Goal: Task Accomplishment & Management: Manage account settings

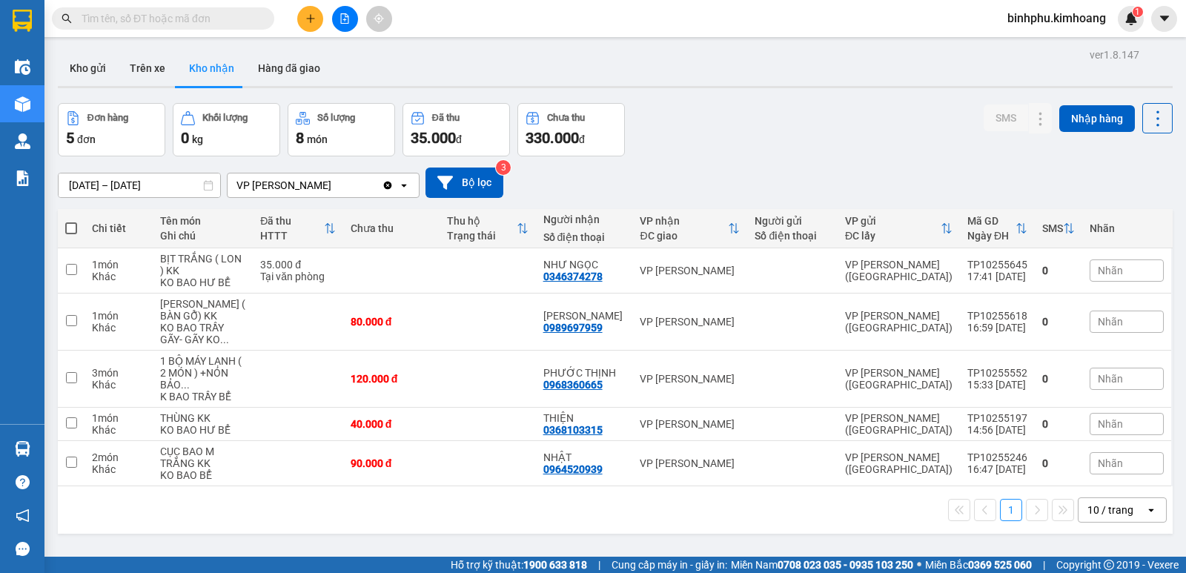
scroll to position [68, 0]
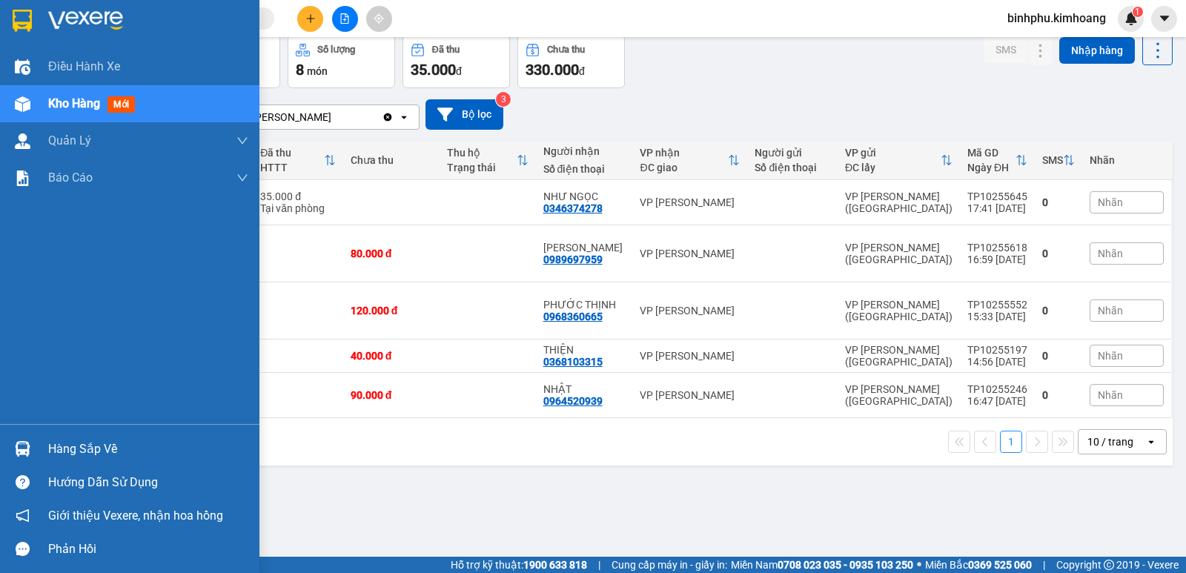
click at [99, 436] on div "Hàng sắp về" at bounding box center [129, 448] width 259 height 33
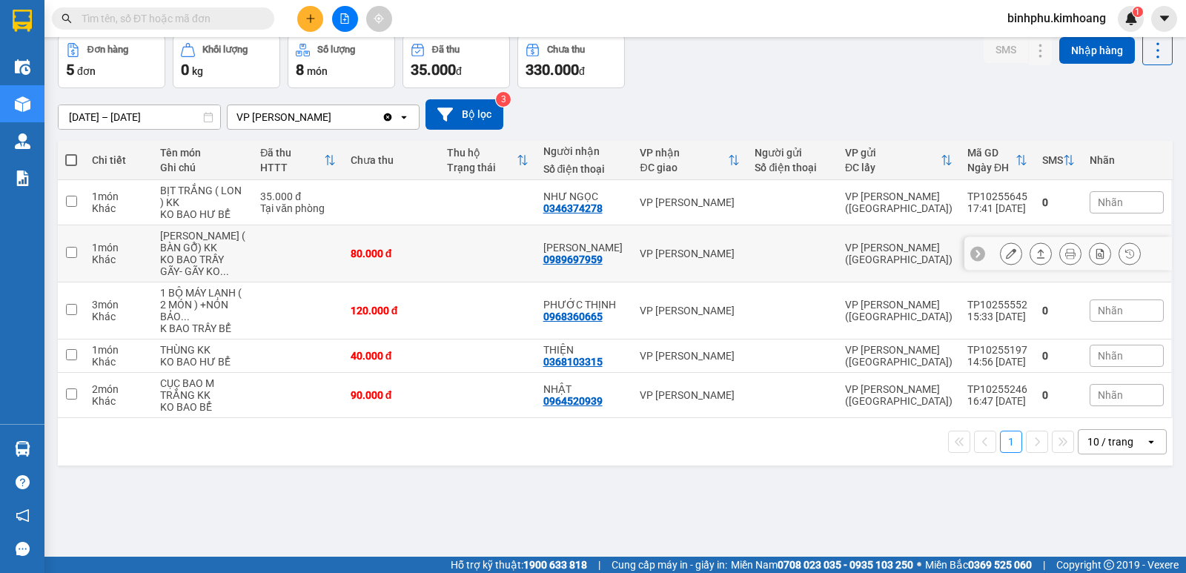
click at [545, 259] on section "Kết quả [PERSON_NAME] ( 11 ) Bộ lọc Mã ĐH Trạng thái Món hàng Thu hộ Tổng [PERS…" at bounding box center [593, 286] width 1186 height 573
click at [347, 15] on icon "file-add" at bounding box center [345, 18] width 8 height 10
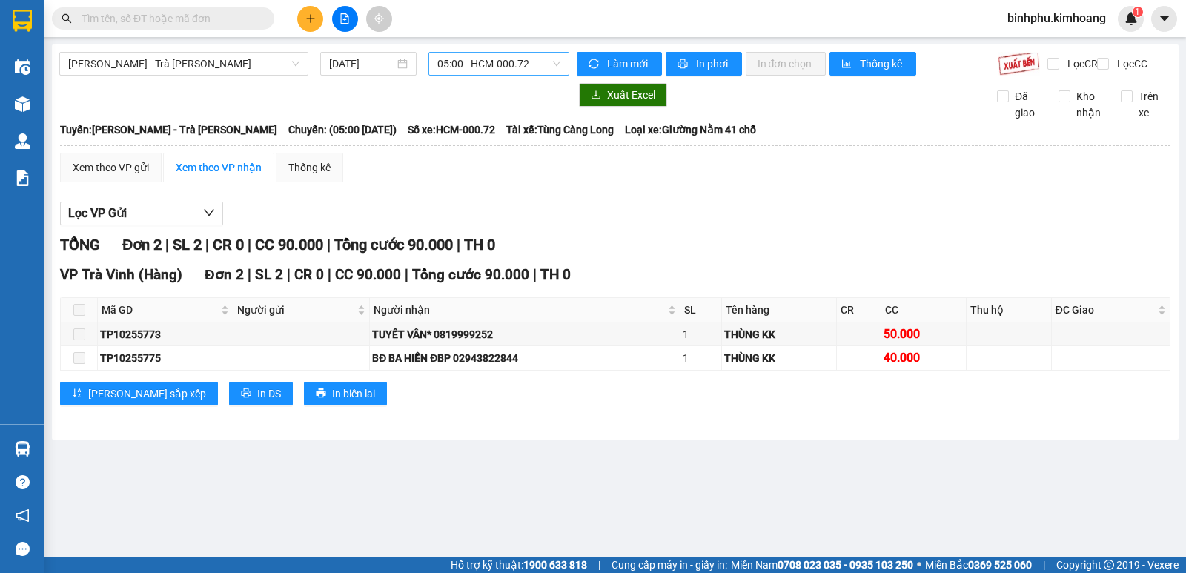
click at [531, 64] on span "05:00 - HCM-000.72" at bounding box center [498, 64] width 122 height 22
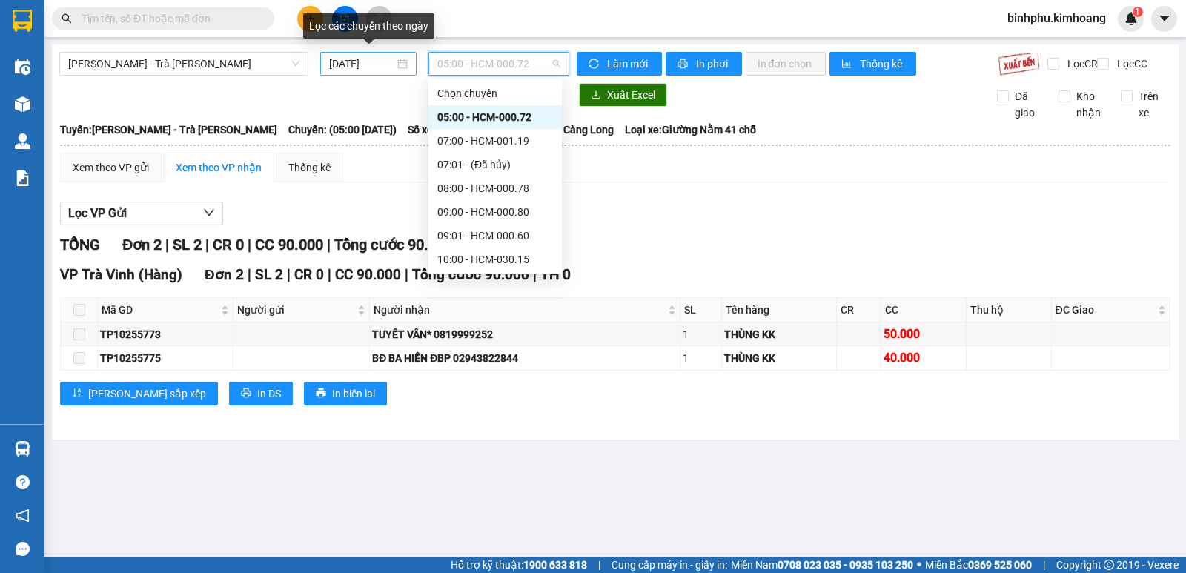
click at [384, 64] on input "[DATE]" at bounding box center [362, 64] width 66 height 16
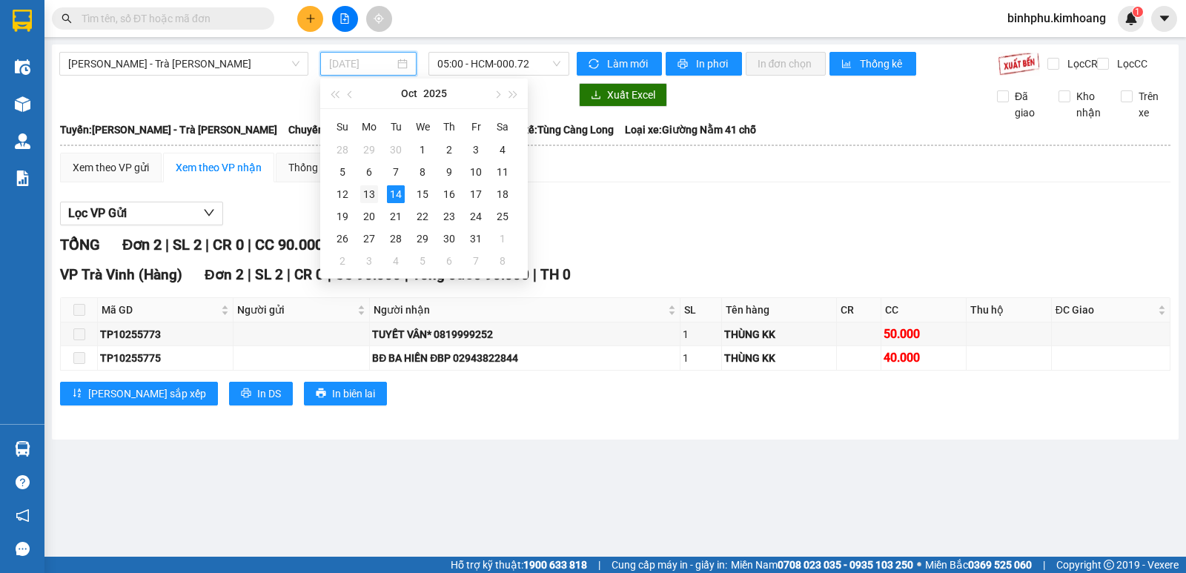
click at [364, 188] on div "13" at bounding box center [369, 194] width 18 height 18
type input "[DATE]"
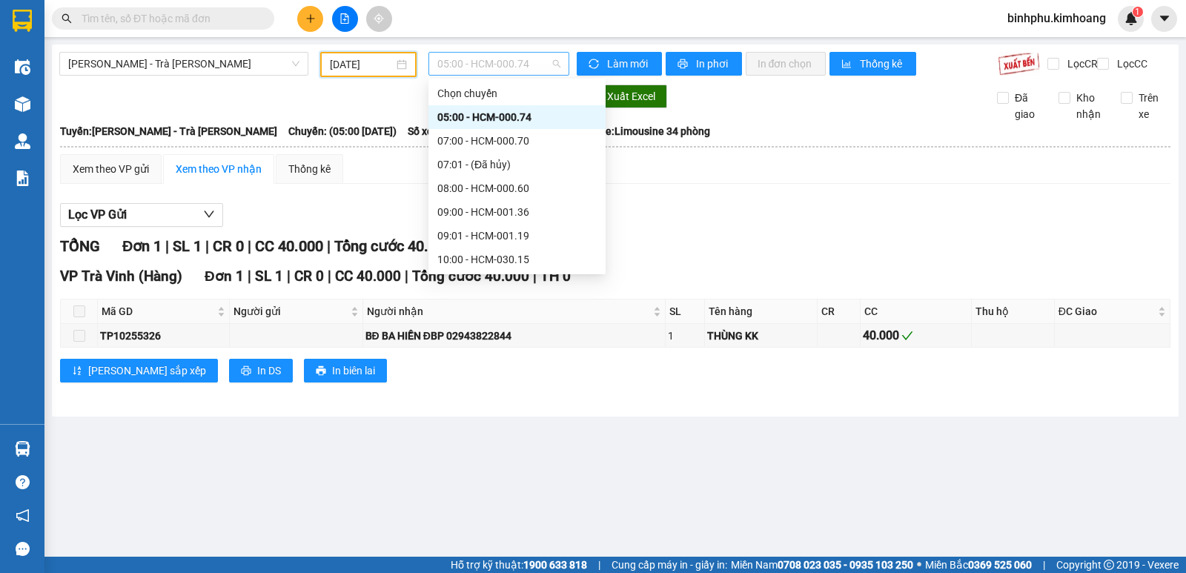
click at [545, 59] on span "05:00 - HCM-000.74" at bounding box center [498, 64] width 122 height 22
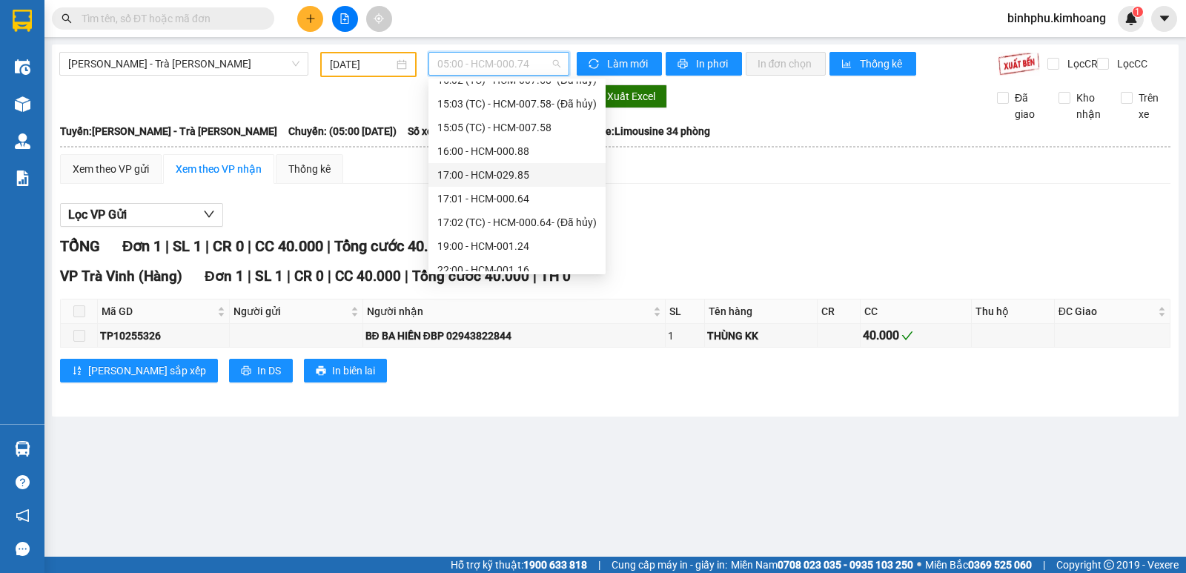
scroll to position [403, 0]
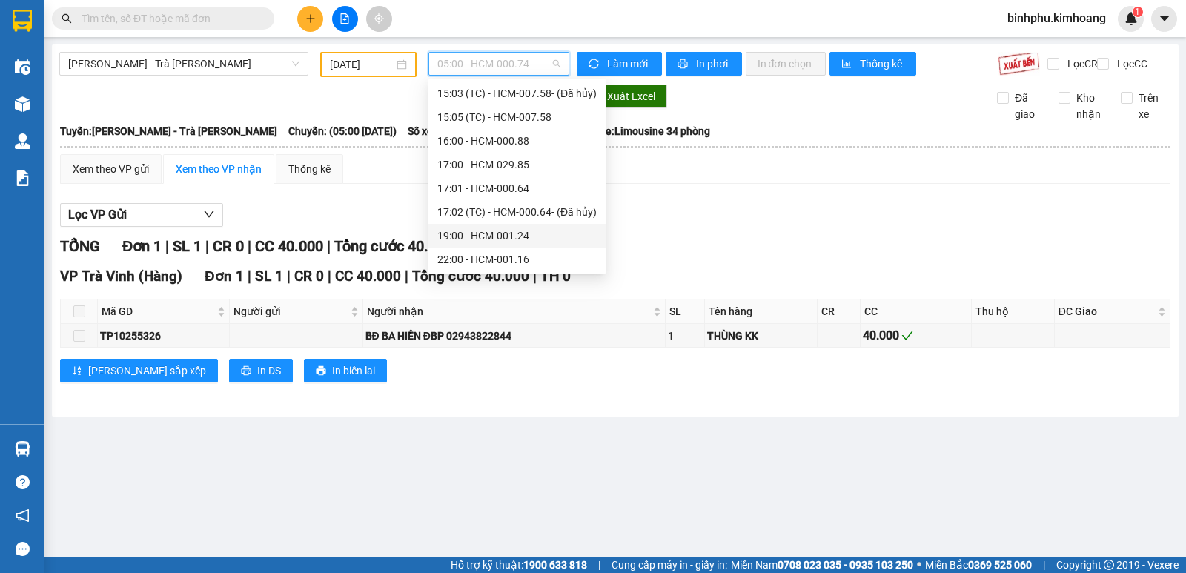
click at [464, 233] on div "19:00 - HCM-001.24" at bounding box center [516, 236] width 159 height 16
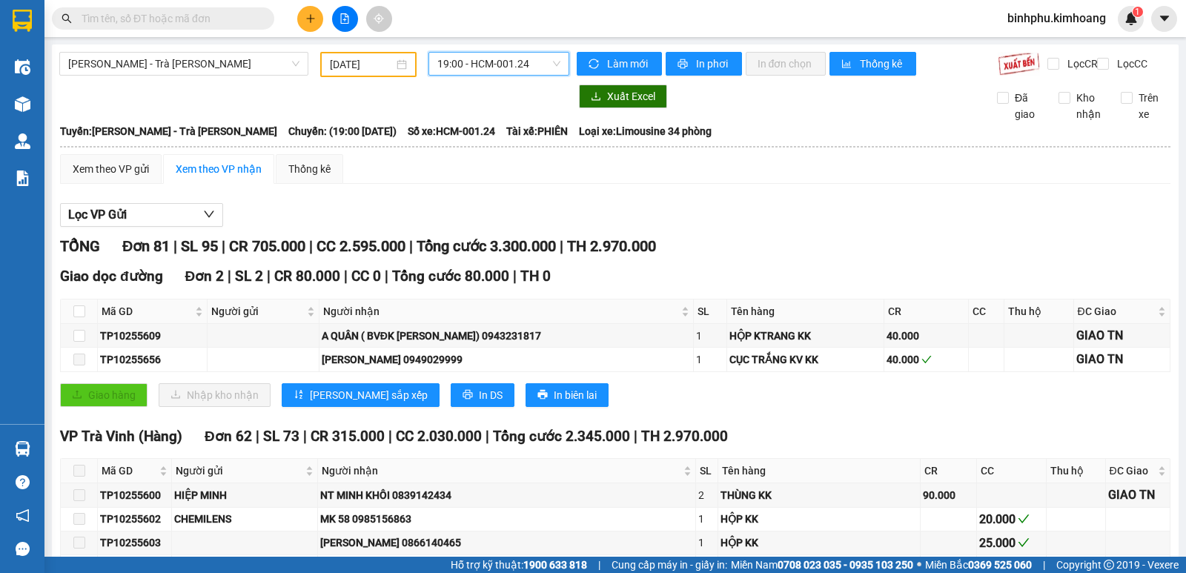
click at [539, 59] on span "19:00 - HCM-001.24" at bounding box center [498, 64] width 122 height 22
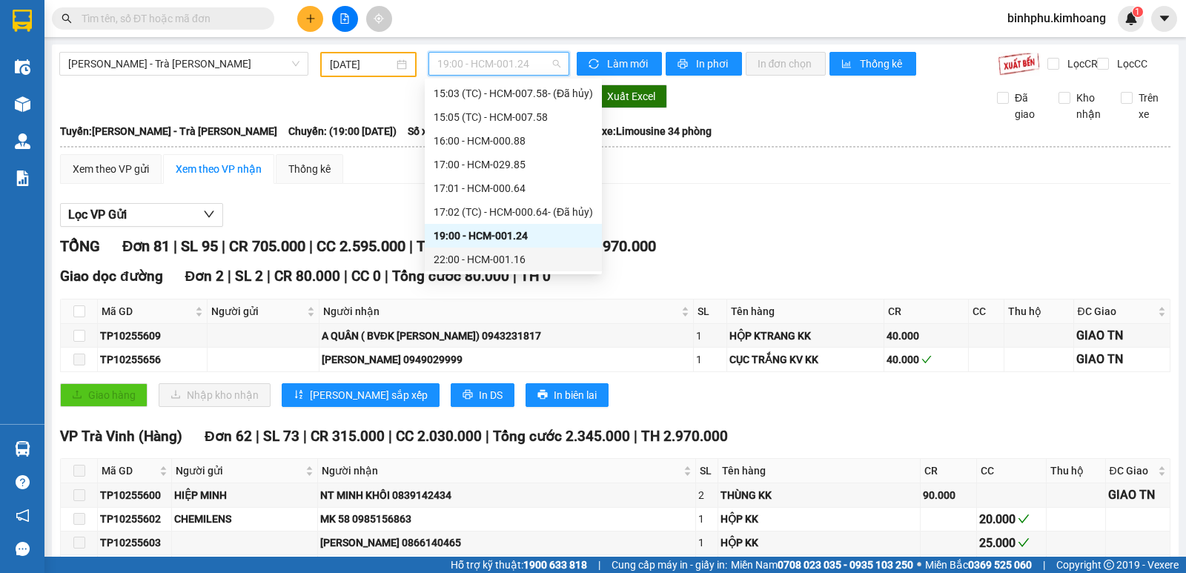
click at [439, 256] on div "22:00 - HCM-001.16" at bounding box center [513, 259] width 159 height 16
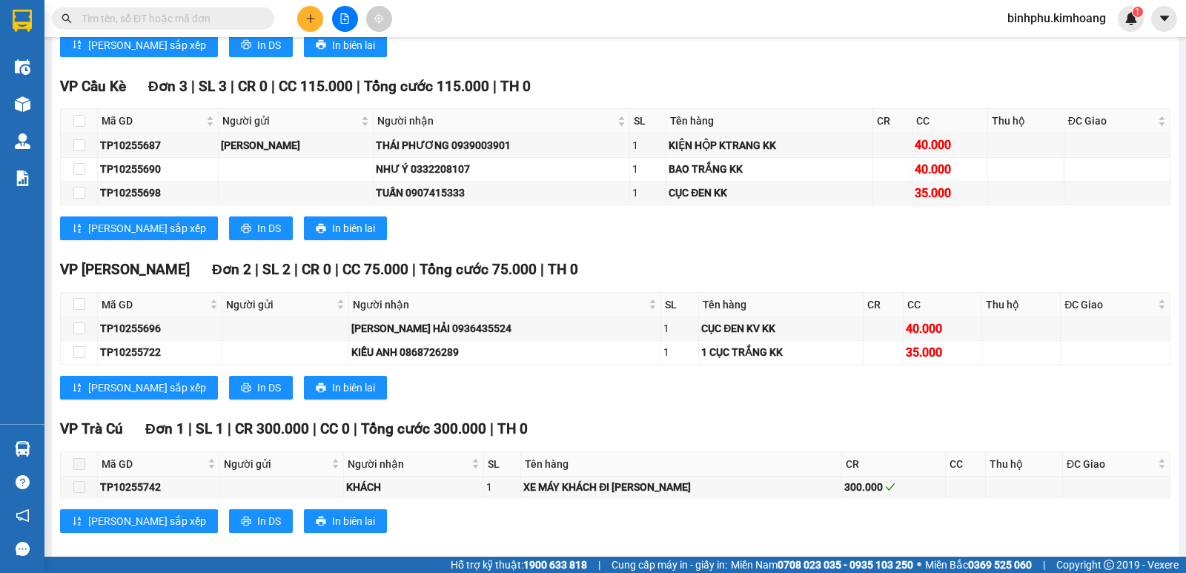
scroll to position [2356, 0]
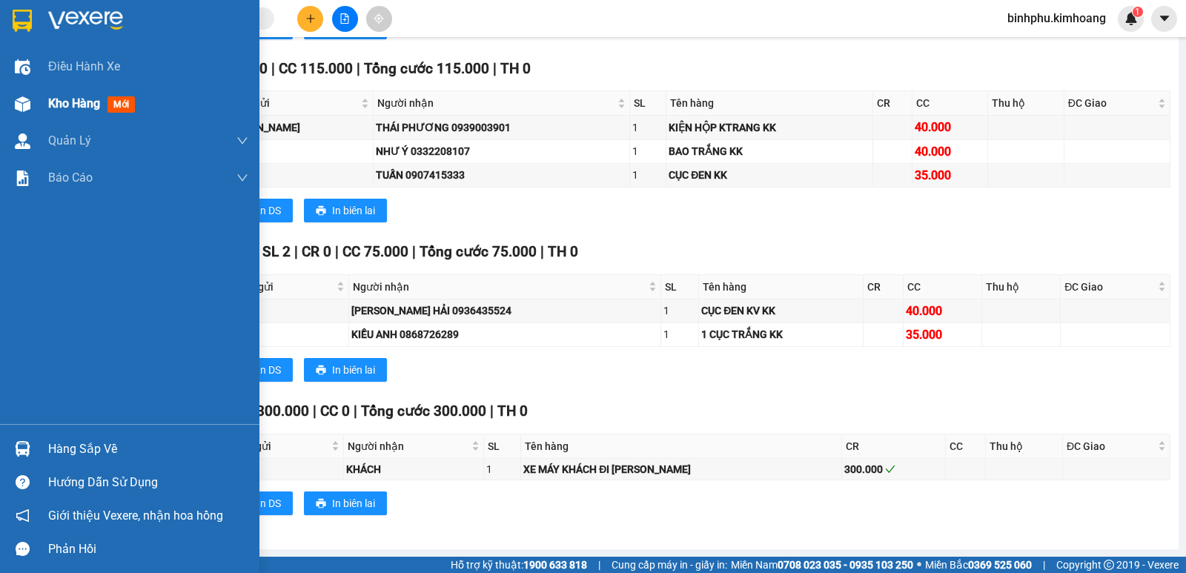
click at [32, 117] on div "Kho hàng mới" at bounding box center [129, 103] width 259 height 37
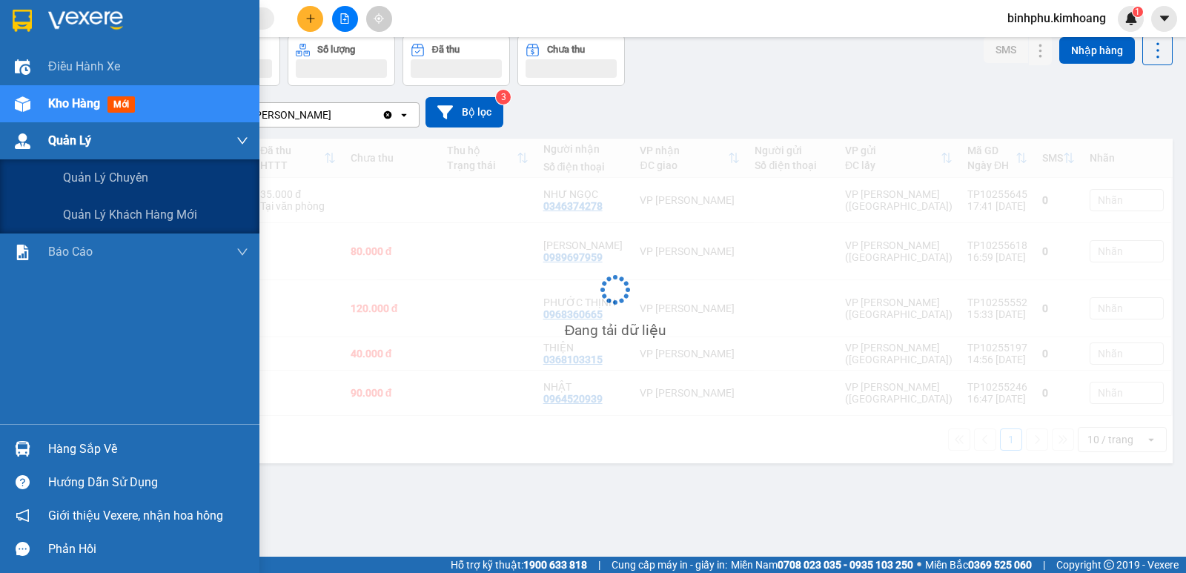
scroll to position [68, 0]
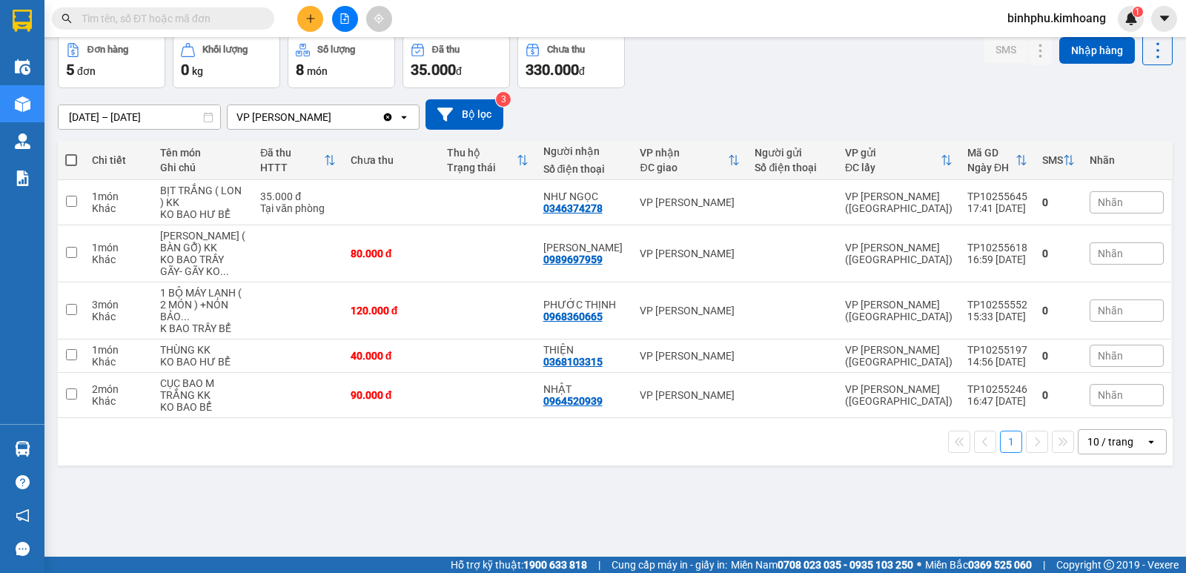
click at [114, 21] on input "text" at bounding box center [169, 18] width 175 height 16
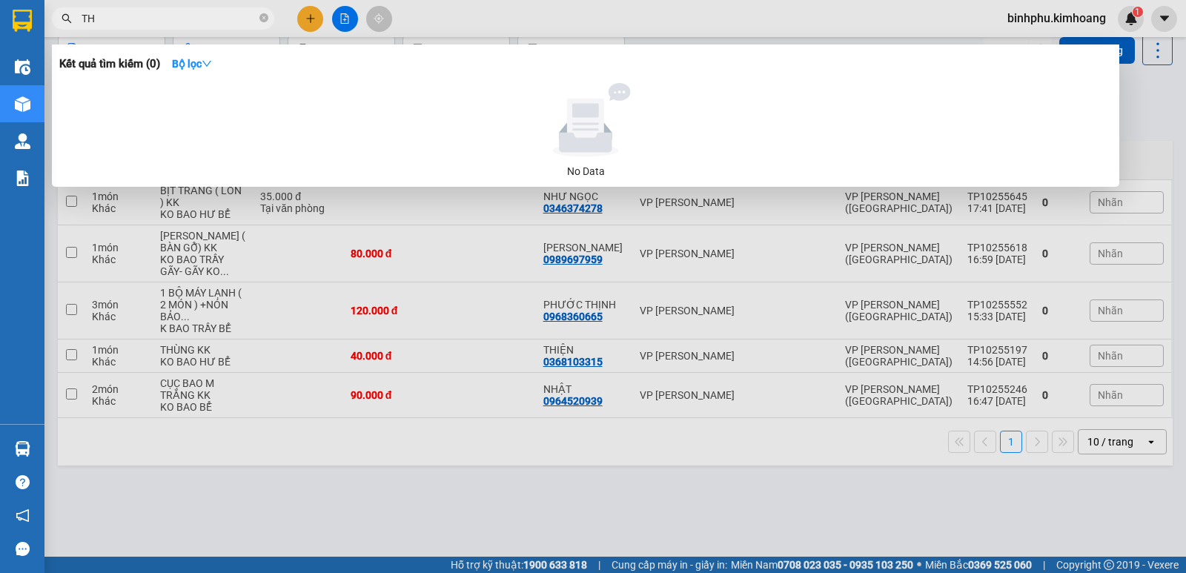
type input "T"
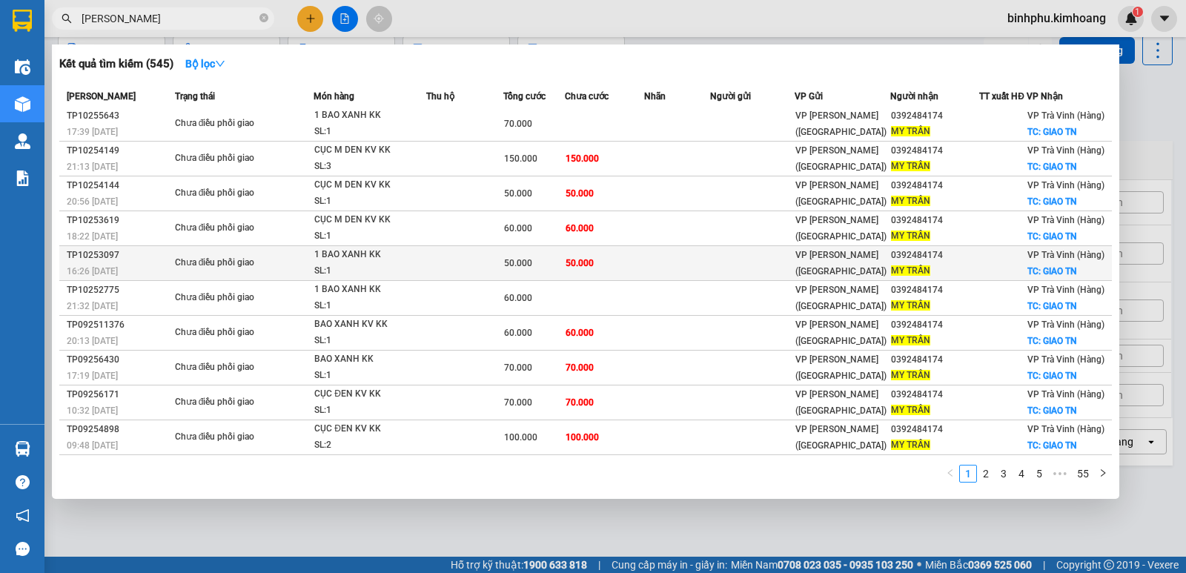
scroll to position [12, 0]
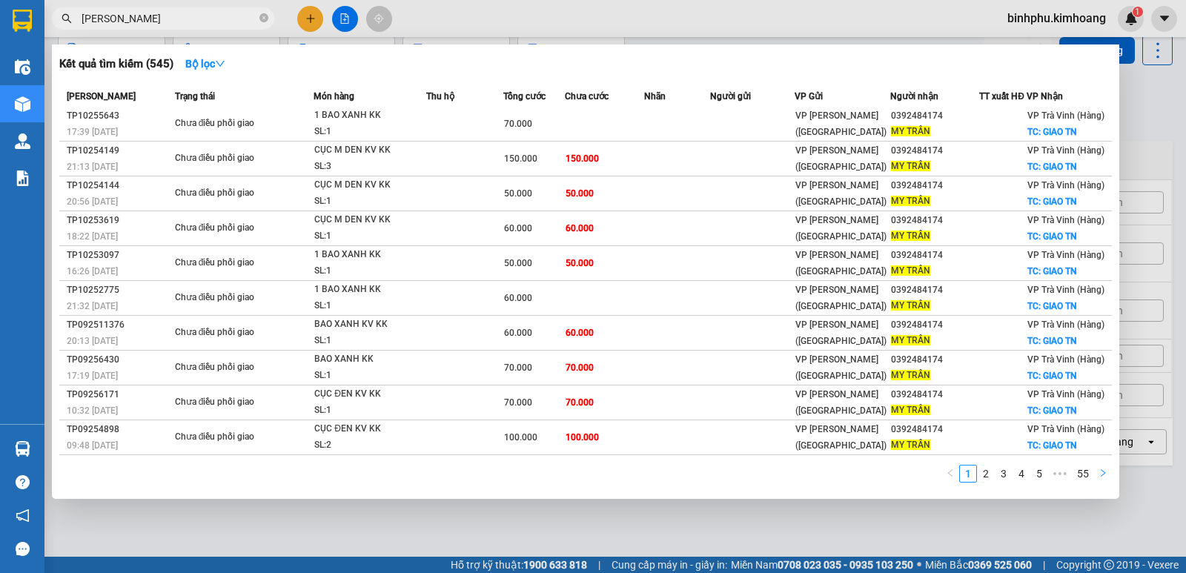
type input "[PERSON_NAME]"
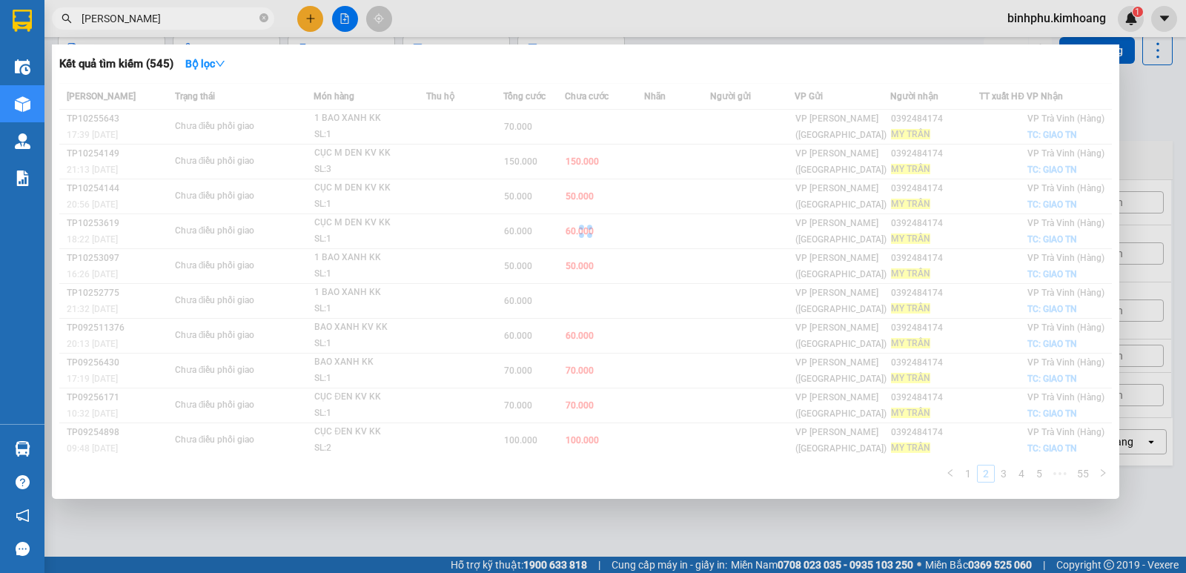
click at [1103, 472] on div "Mã ĐH Trạng thái Món hàng Thu hộ Tổng [PERSON_NAME] [PERSON_NAME] Người gửi VP …" at bounding box center [585, 287] width 1052 height 408
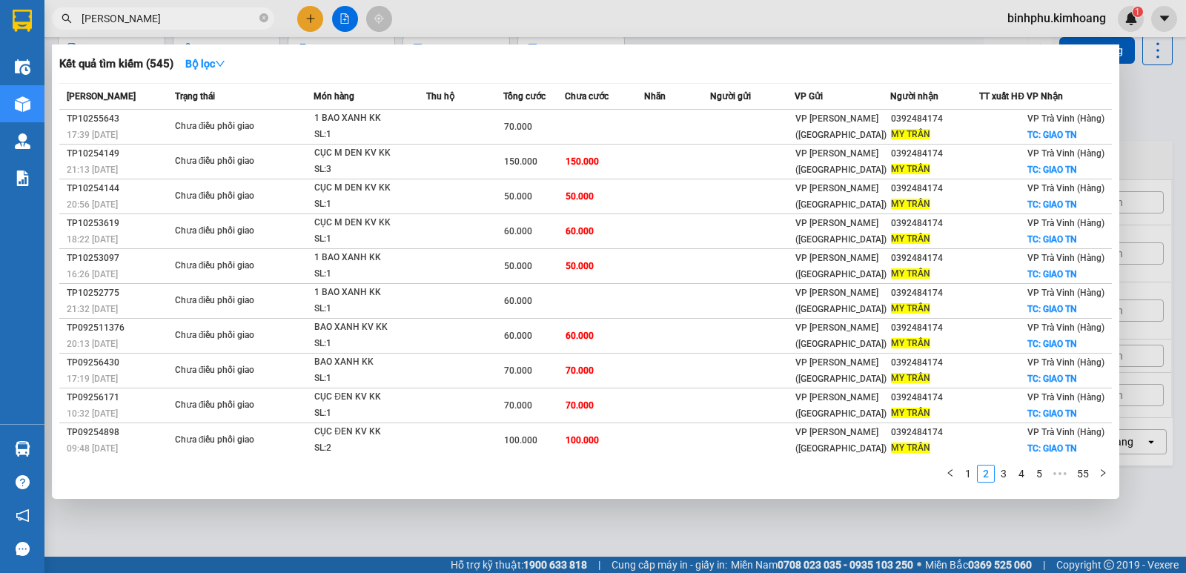
click at [1103, 472] on icon "right" at bounding box center [1102, 472] width 9 height 9
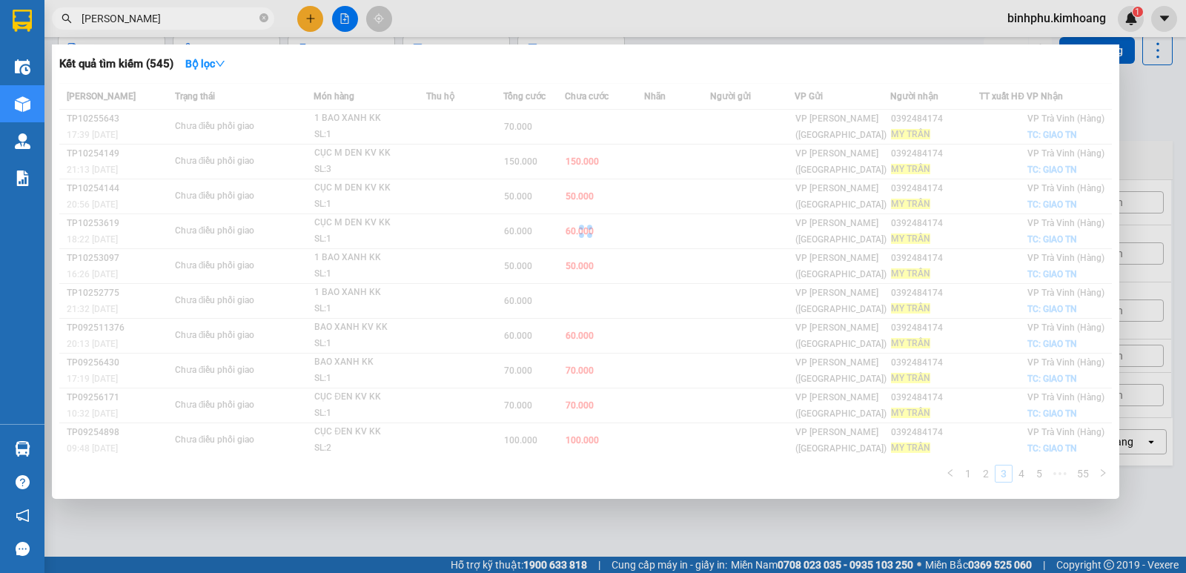
click at [1103, 472] on div "Mã ĐH Trạng thái Món hàng Thu hộ Tổng [PERSON_NAME] [PERSON_NAME] Người gửi VP …" at bounding box center [585, 287] width 1052 height 408
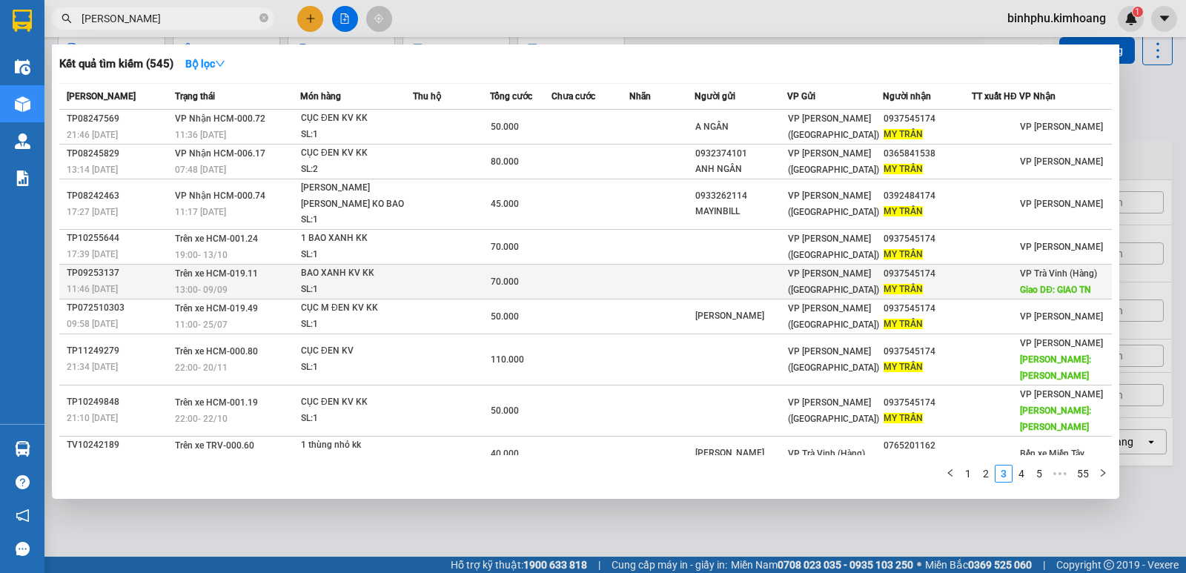
click at [972, 290] on td at bounding box center [995, 281] width 47 height 35
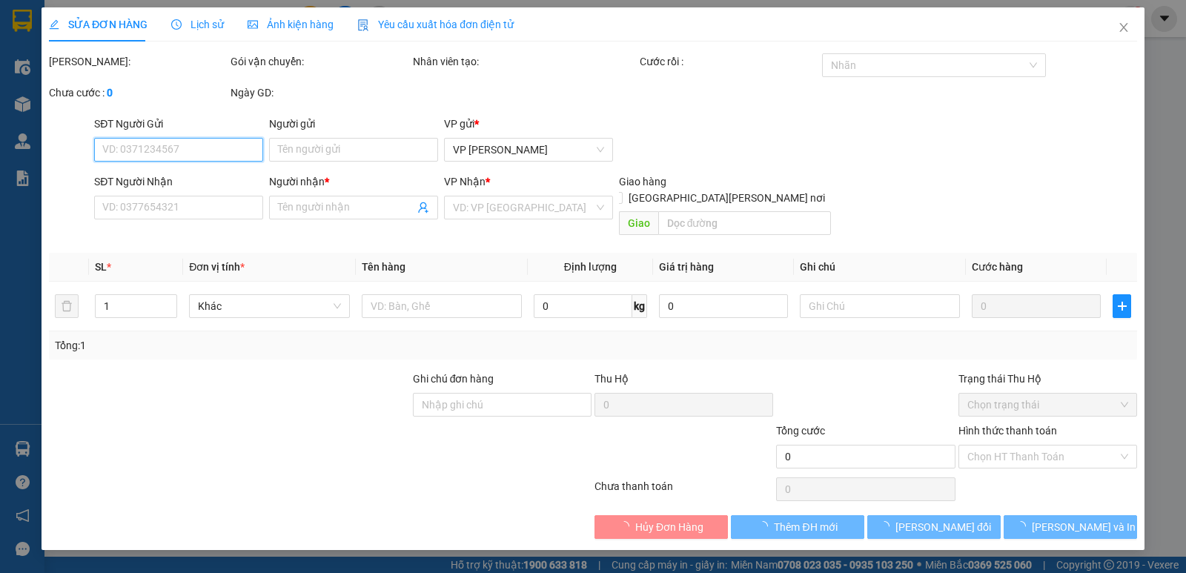
type input "0937545174"
type input "MY TRẦN"
type input "GIAO TN"
type input "70.000"
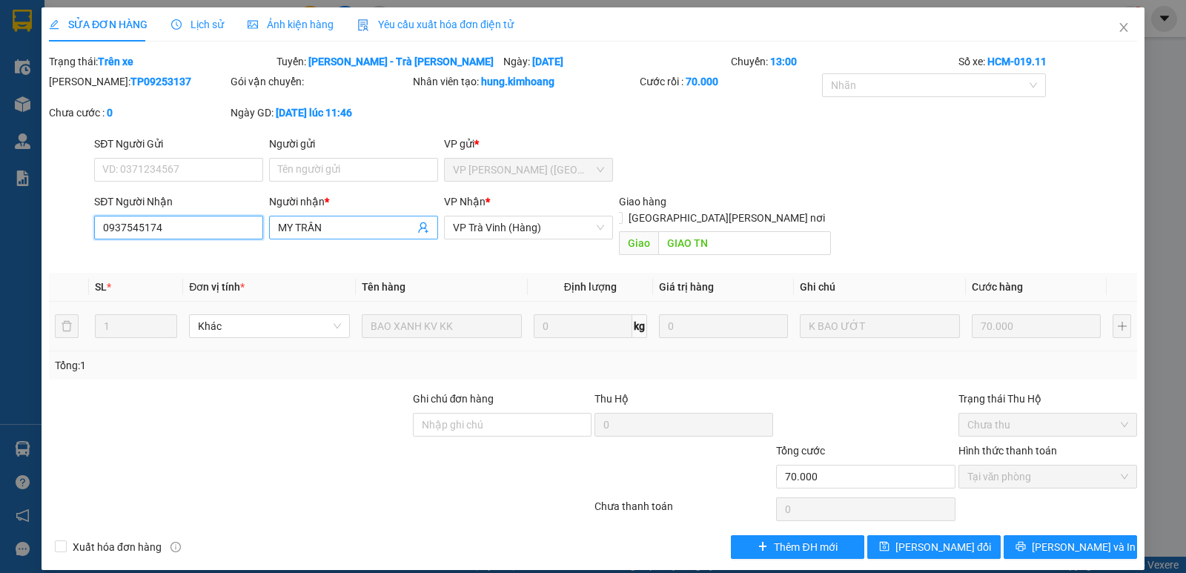
drag, startPoint x: 99, startPoint y: 222, endPoint x: 274, endPoint y: 236, distance: 175.5
click at [274, 236] on div "SĐT Người [PERSON_NAME] 0937545174 0937545174 Người [PERSON_NAME] * [PERSON_NAM…" at bounding box center [615, 227] width 1049 height 68
click at [1130, 24] on span "Close" at bounding box center [1123, 27] width 41 height 41
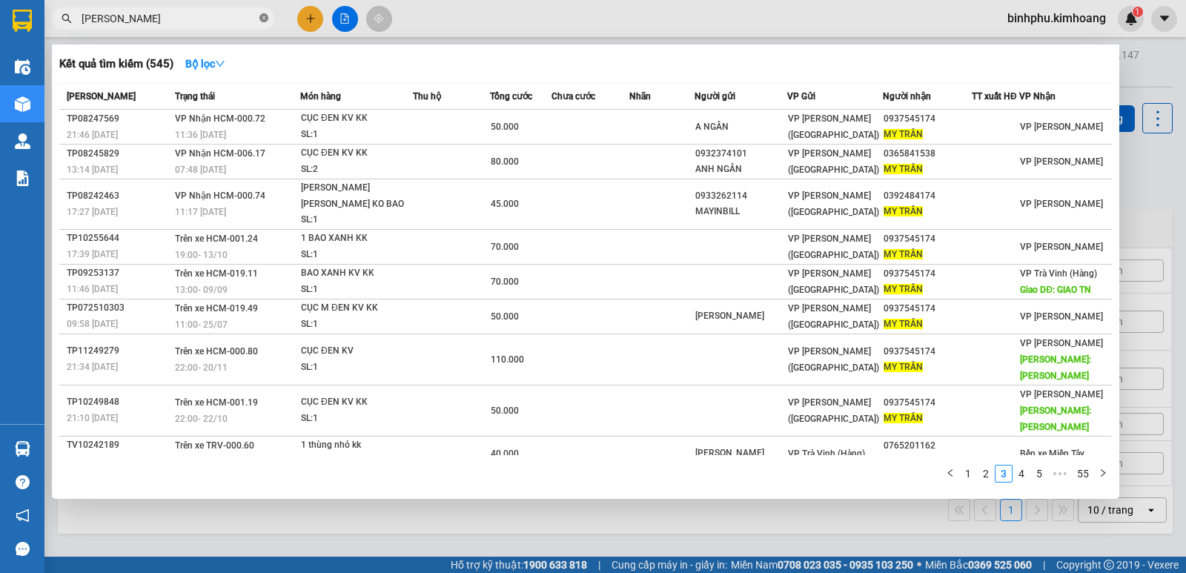
click at [262, 21] on icon "close-circle" at bounding box center [263, 17] width 9 height 9
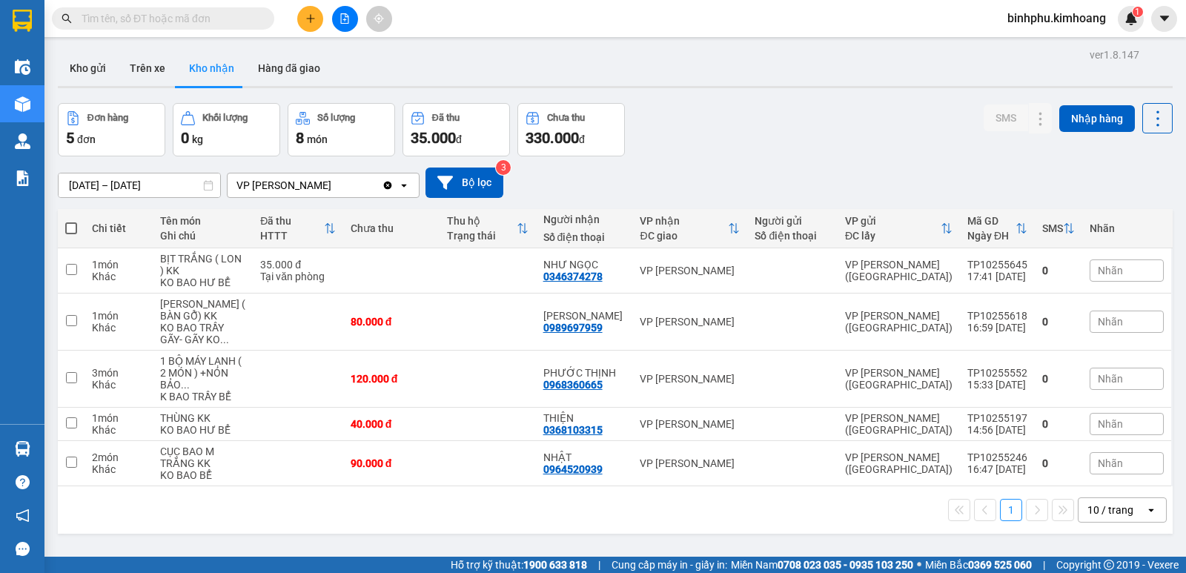
click at [243, 22] on input "text" at bounding box center [169, 18] width 175 height 16
paste input "0937545174"
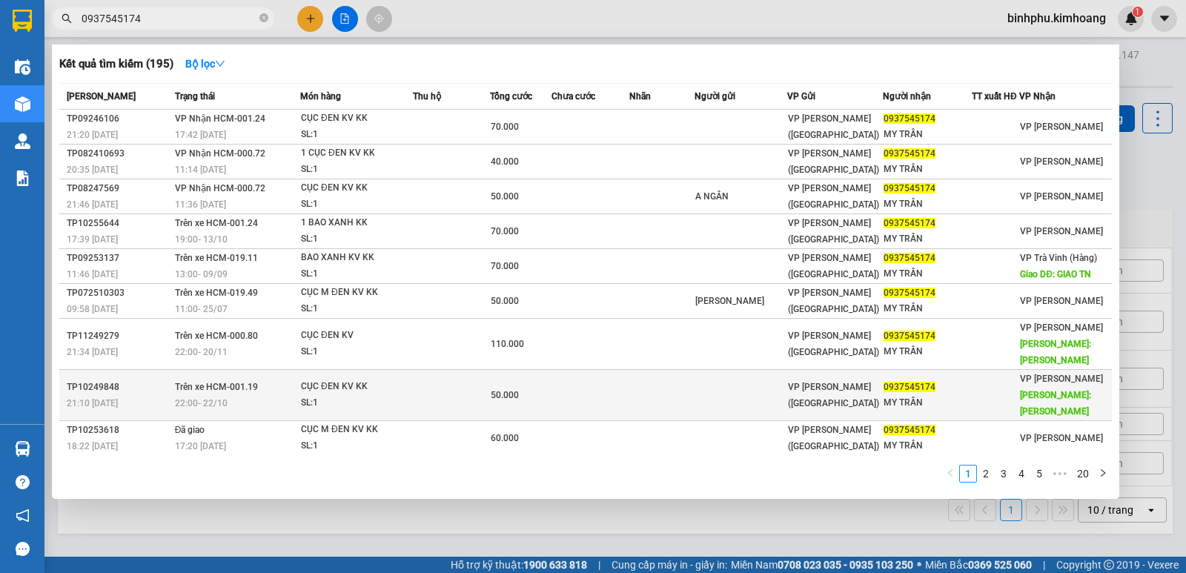
scroll to position [3, 0]
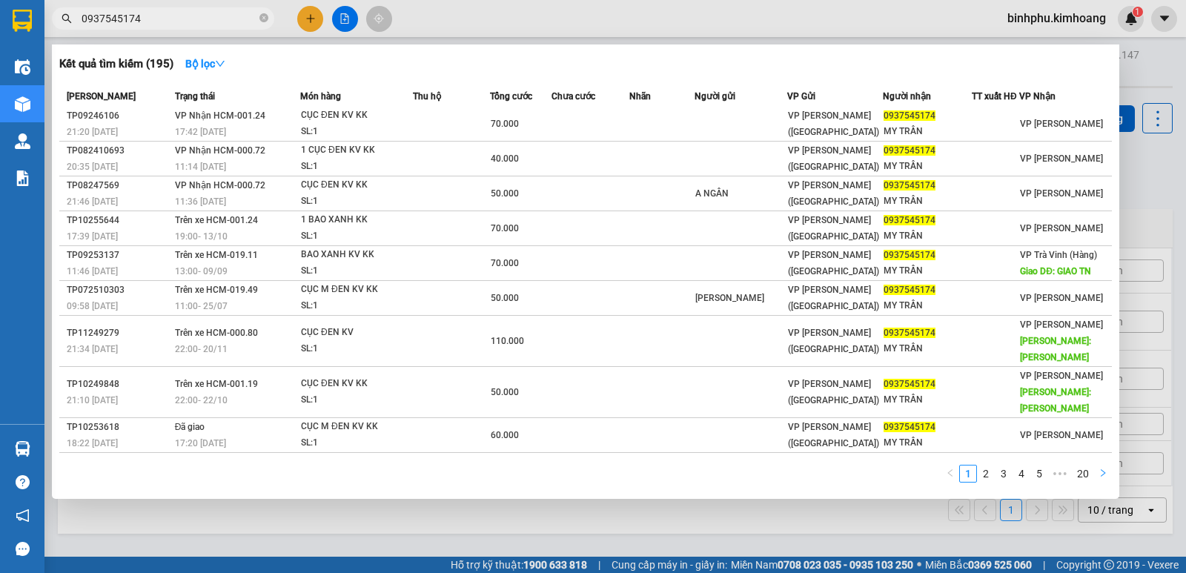
type input "0937545174"
click at [1098, 470] on icon "right" at bounding box center [1102, 472] width 9 height 9
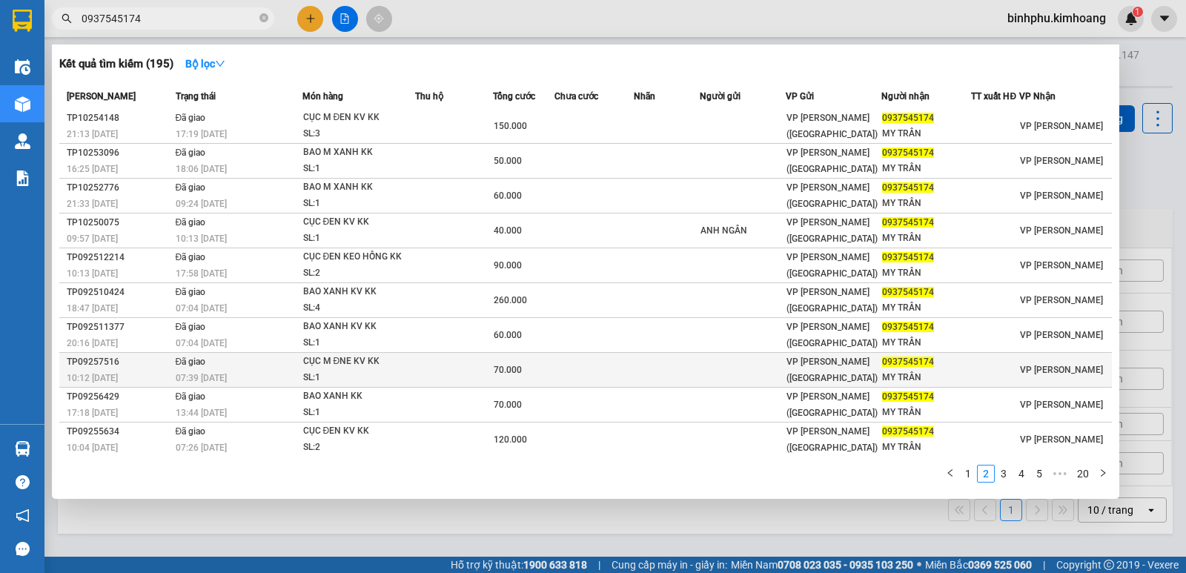
scroll to position [0, 0]
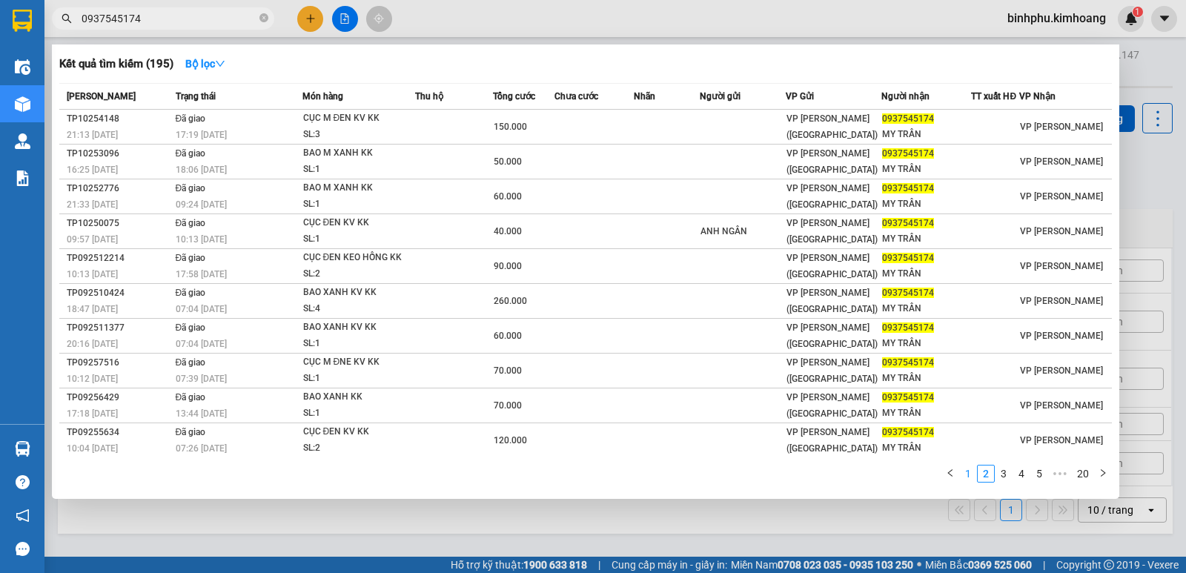
click at [969, 478] on link "1" at bounding box center [968, 473] width 16 height 16
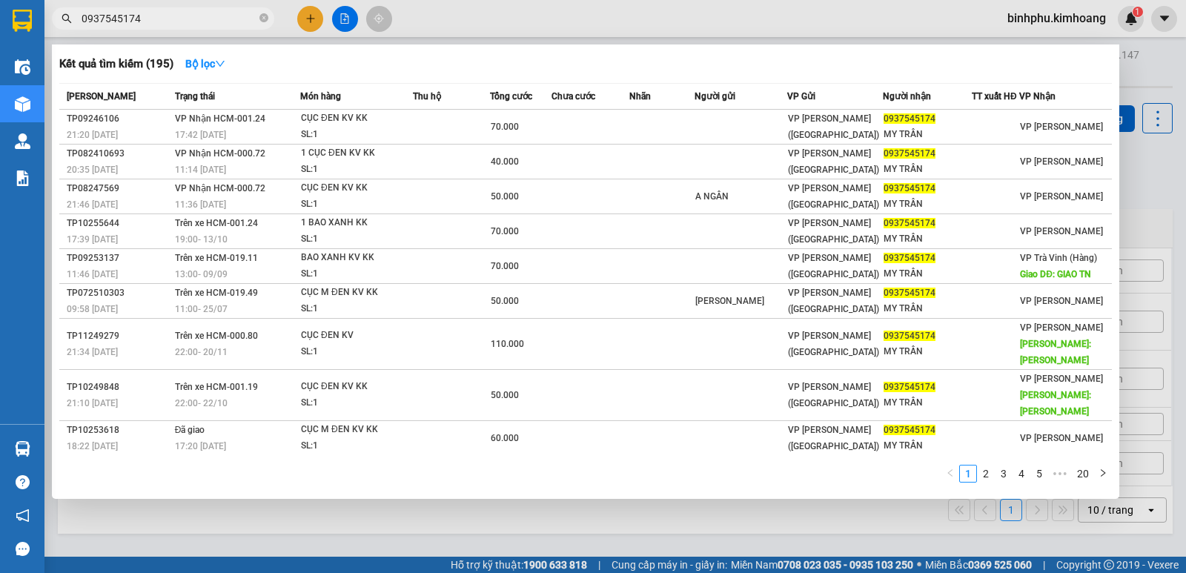
click at [265, 17] on icon "close-circle" at bounding box center [263, 17] width 9 height 9
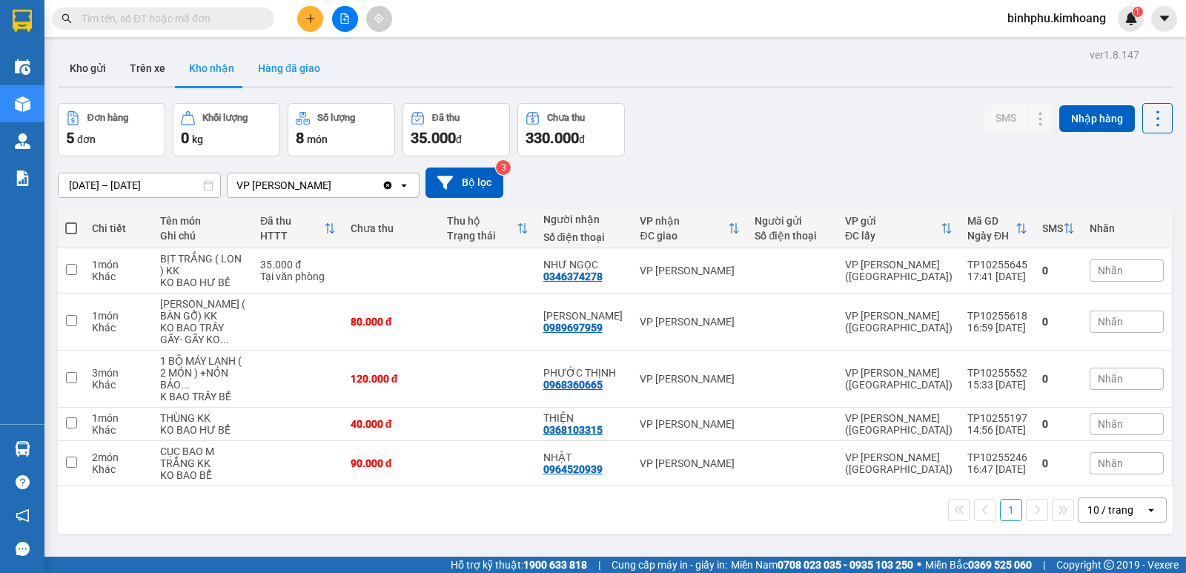
click at [325, 59] on button "Hàng đã giao" at bounding box center [289, 68] width 86 height 36
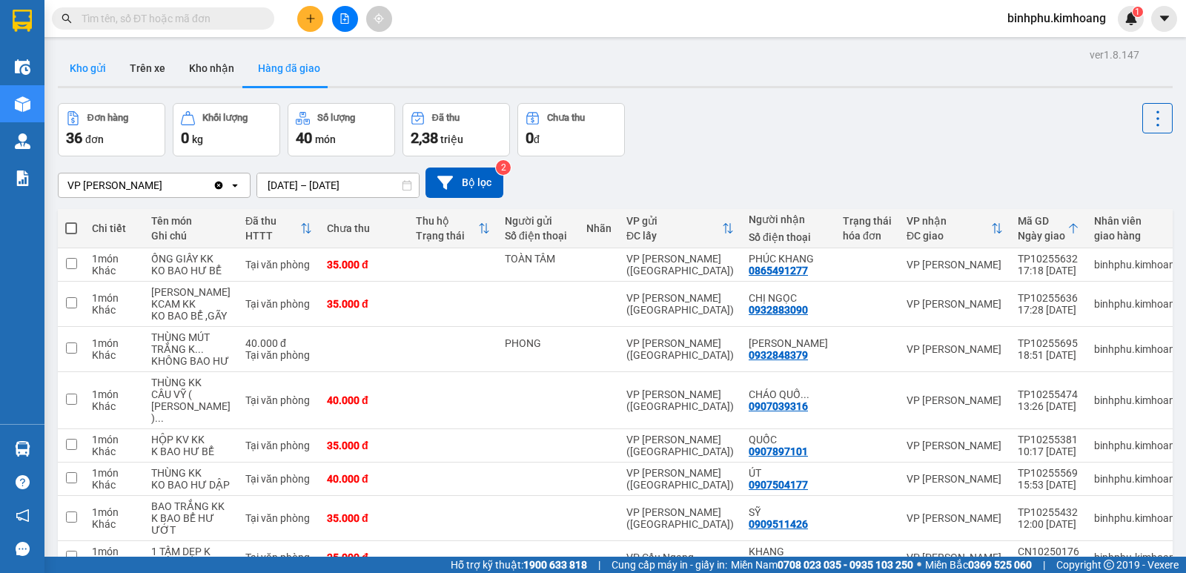
click at [64, 62] on button "Kho gửi" at bounding box center [88, 68] width 60 height 36
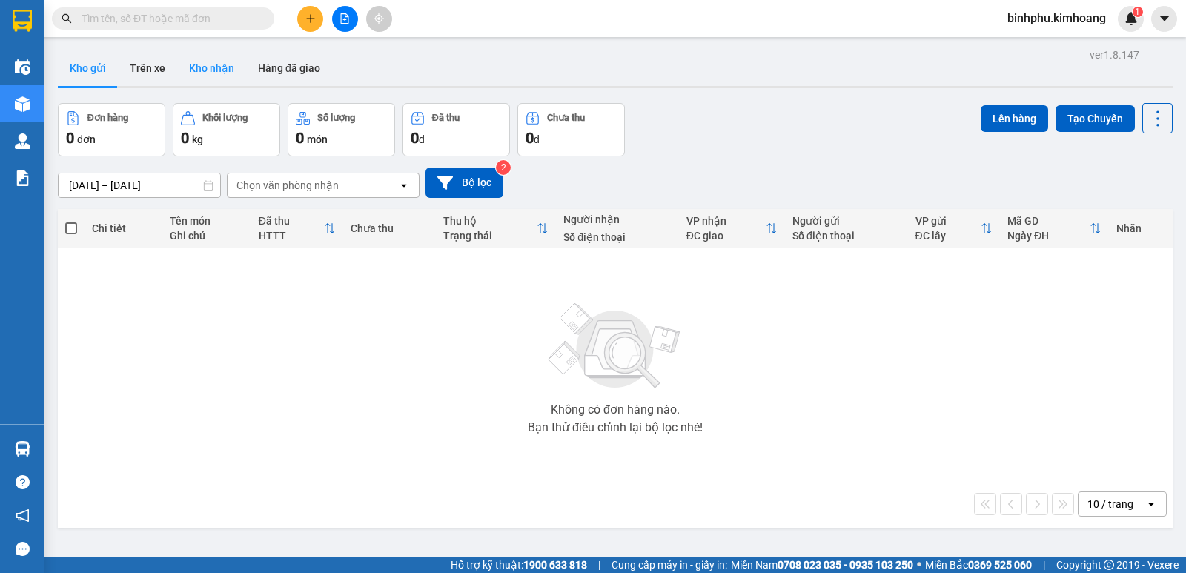
click at [223, 72] on button "Kho nhận" at bounding box center [211, 68] width 69 height 36
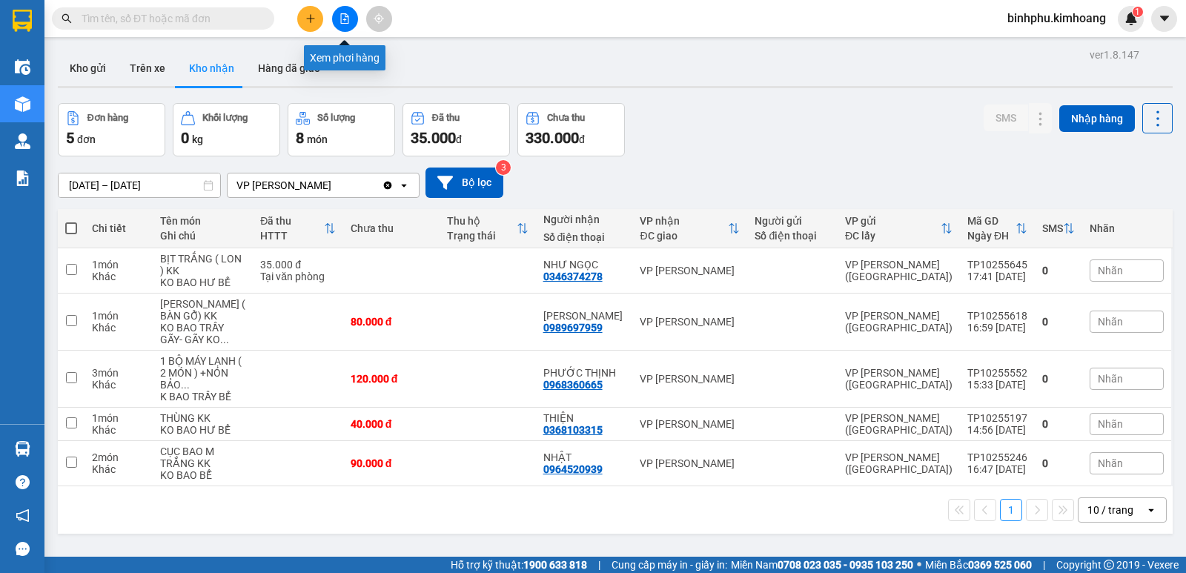
click at [340, 19] on icon "file-add" at bounding box center [344, 18] width 10 height 10
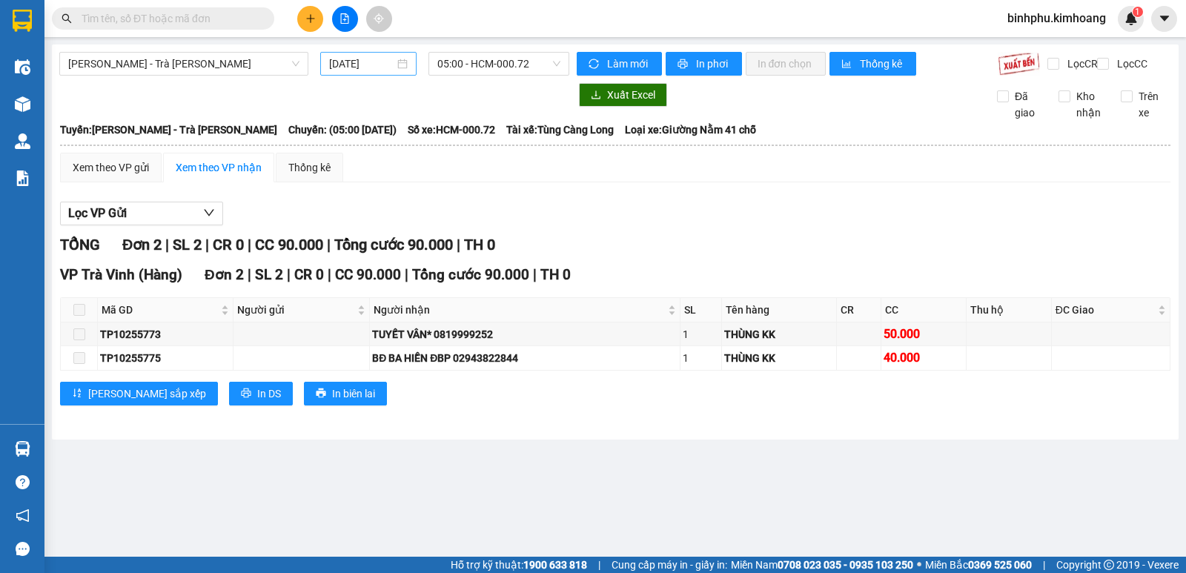
click at [397, 71] on div "[DATE]" at bounding box center [368, 64] width 79 height 16
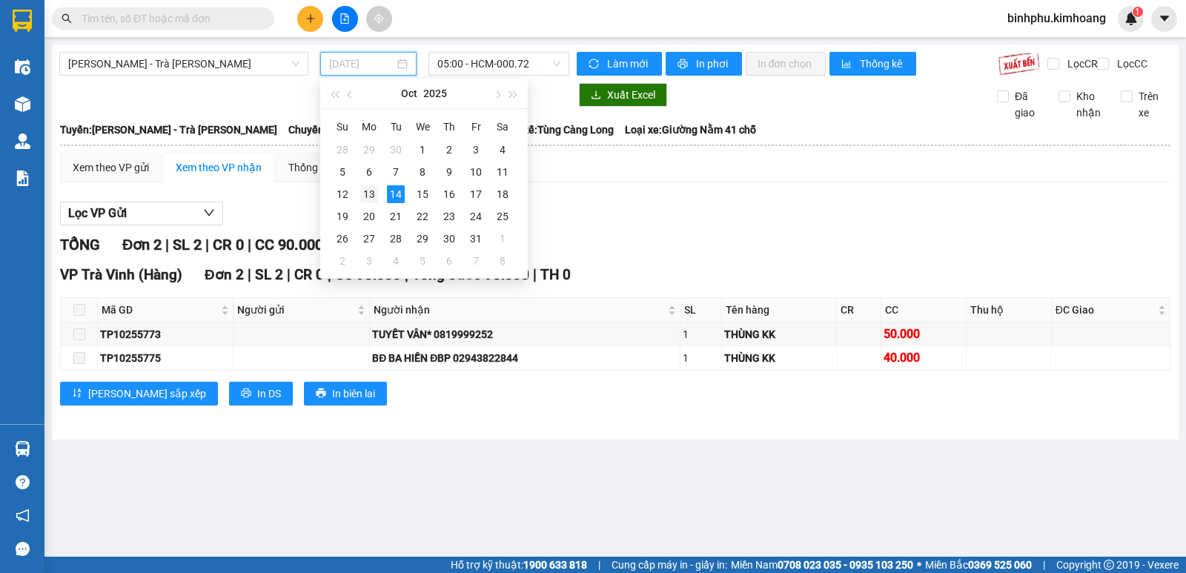
click at [379, 201] on td "13" at bounding box center [369, 194] width 27 height 22
type input "[DATE]"
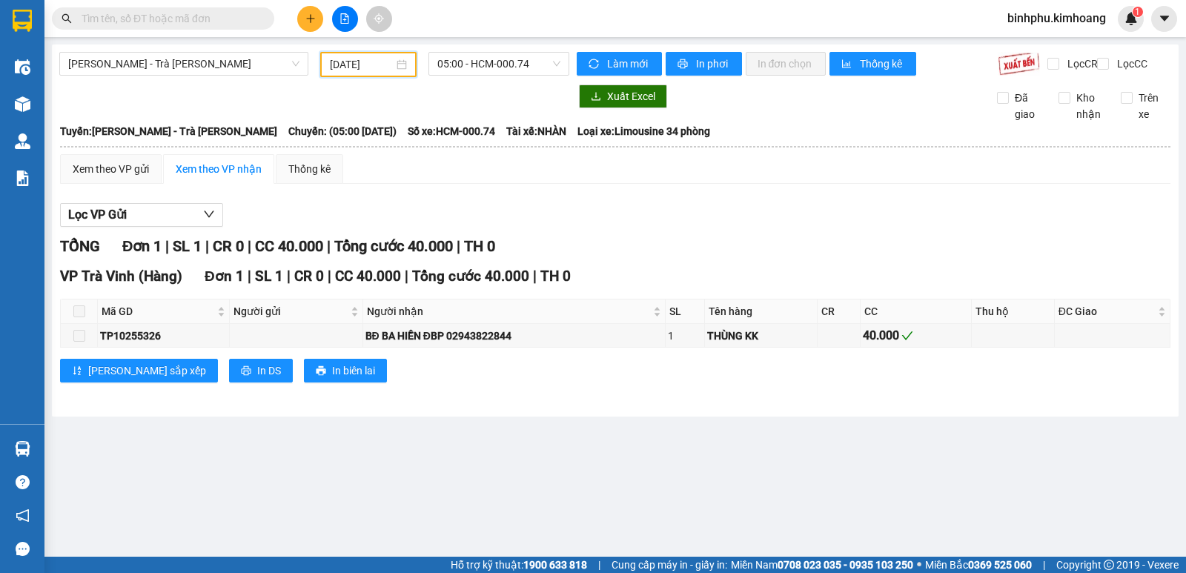
click at [264, 20] on span at bounding box center [263, 18] width 9 height 16
click at [456, 60] on span "05:00 - HCM-000.74" at bounding box center [498, 64] width 122 height 22
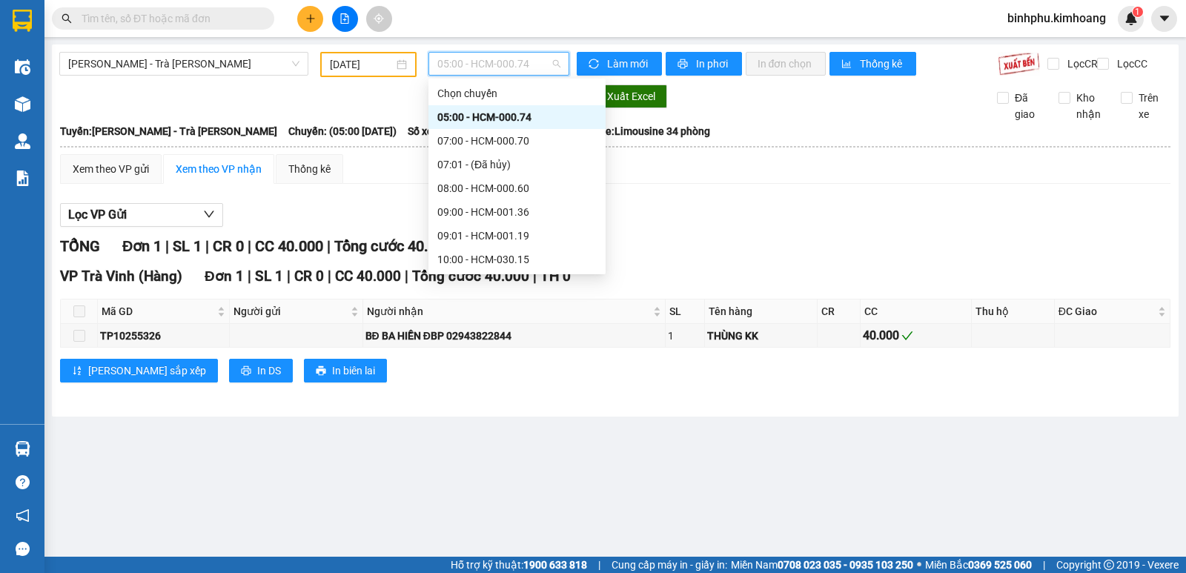
click at [165, 19] on input "text" at bounding box center [169, 18] width 175 height 16
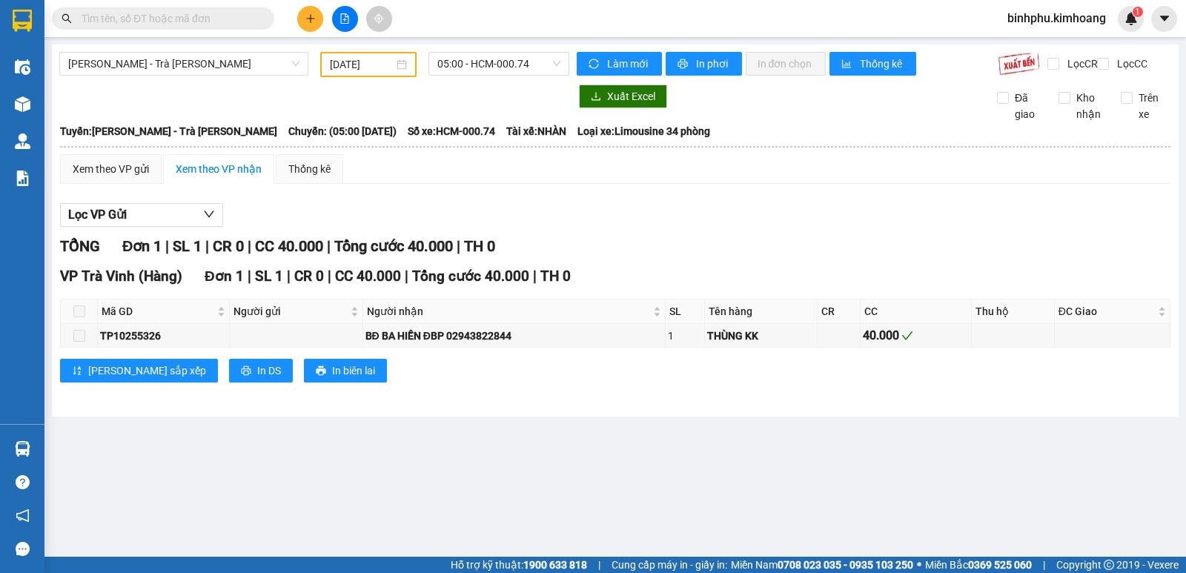
click at [210, 19] on input "text" at bounding box center [169, 18] width 175 height 16
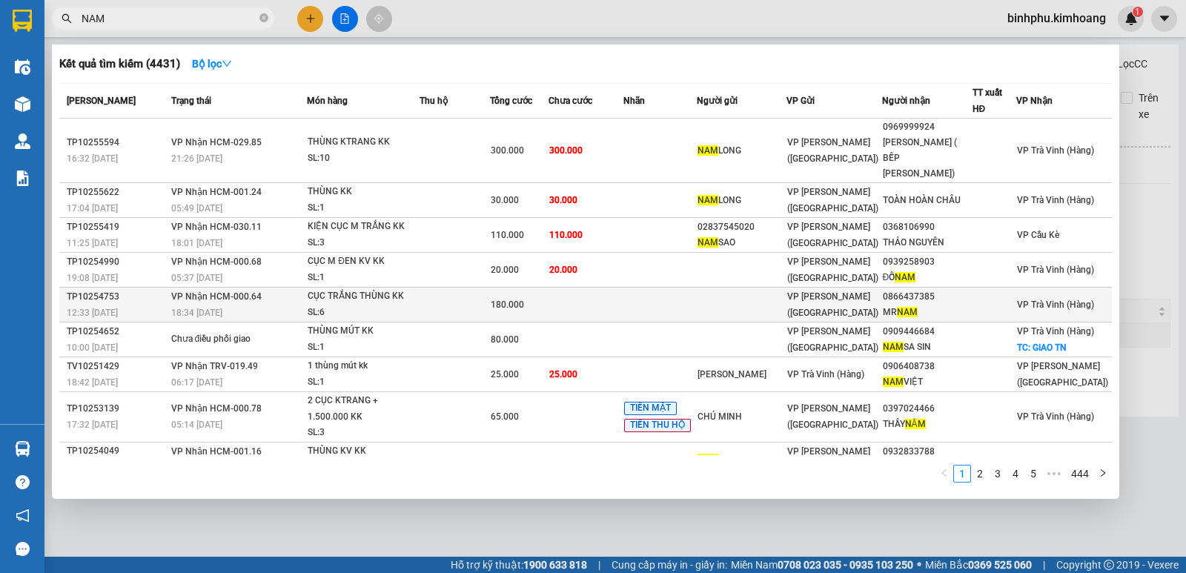
scroll to position [41, 0]
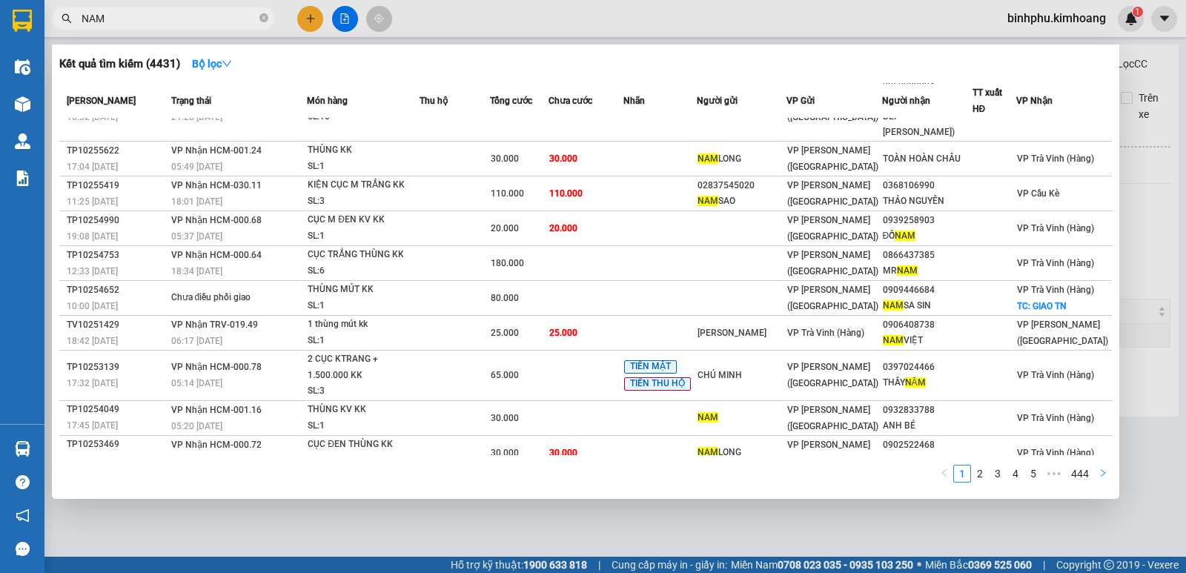
type input "NAM"
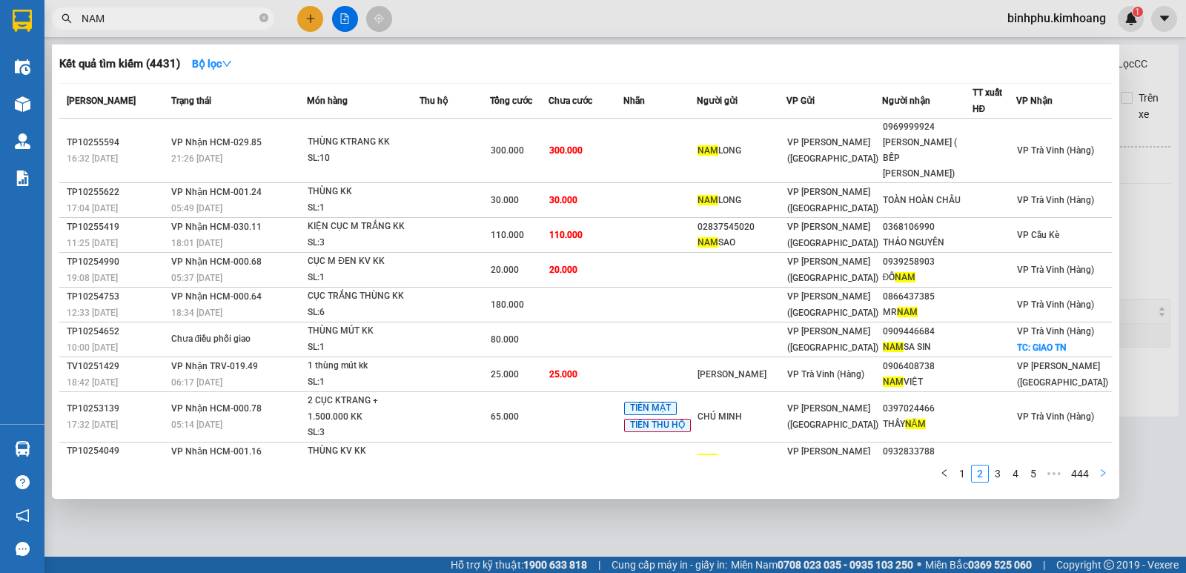
click at [1100, 473] on icon "right" at bounding box center [1102, 472] width 9 height 9
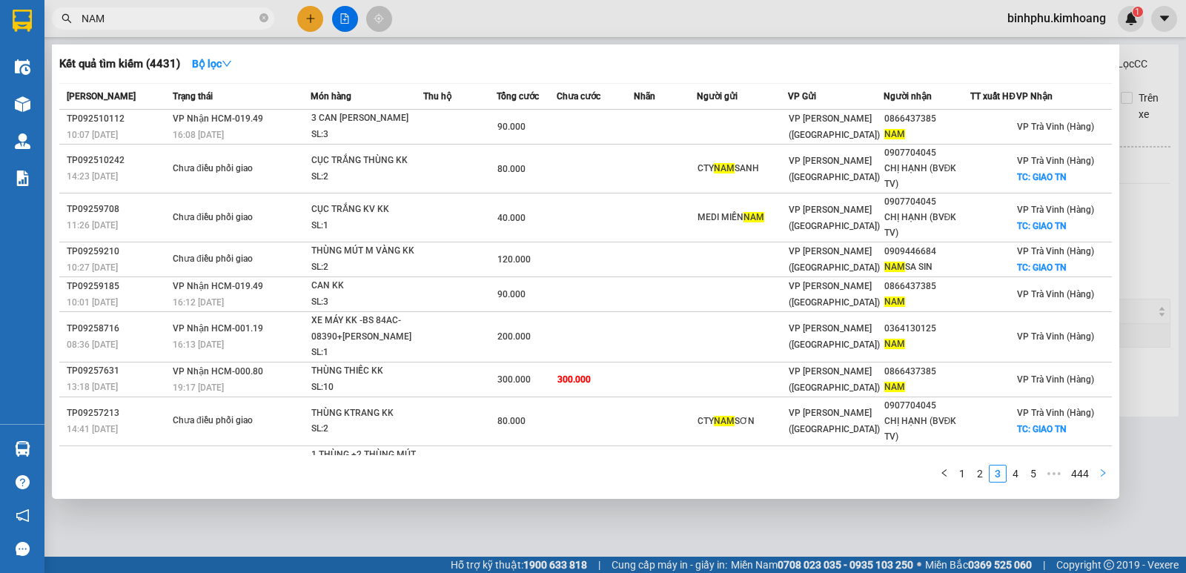
click at [1100, 473] on icon "right" at bounding box center [1102, 472] width 9 height 9
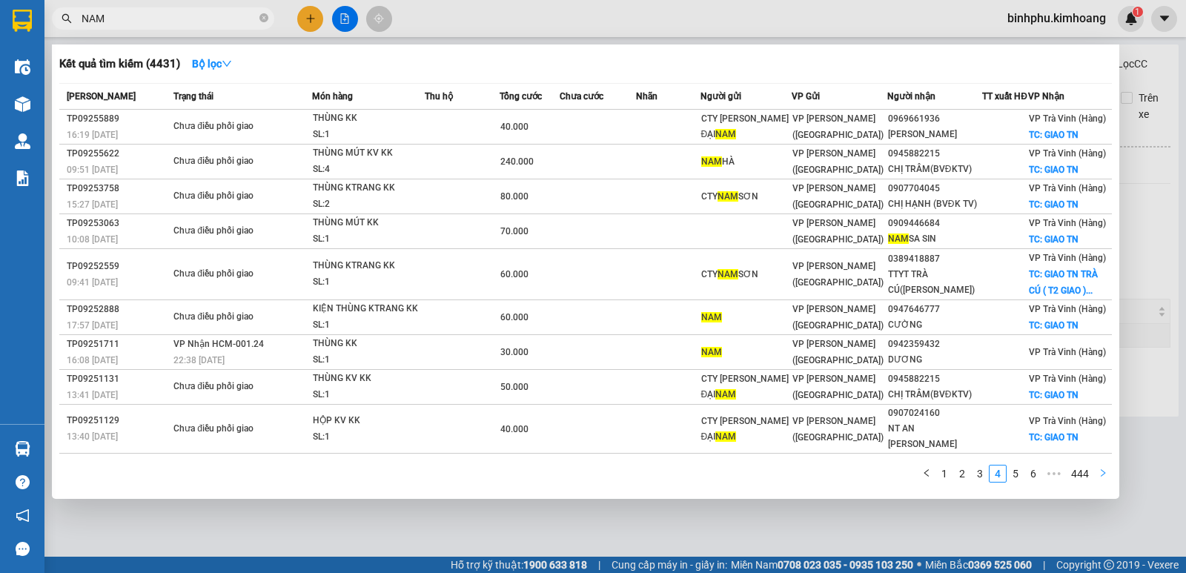
click at [1100, 473] on icon "right" at bounding box center [1102, 472] width 9 height 9
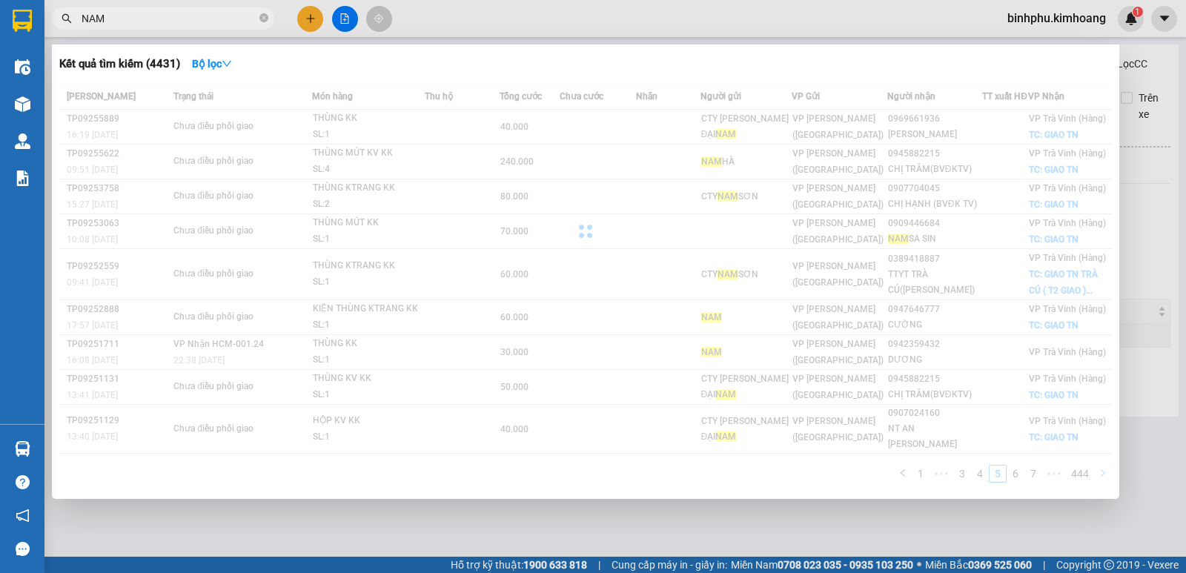
click at [1100, 473] on div "Mã ĐH Trạng thái Món hàng Thu hộ Tổng [PERSON_NAME] [PERSON_NAME] Người gửi VP …" at bounding box center [585, 287] width 1052 height 408
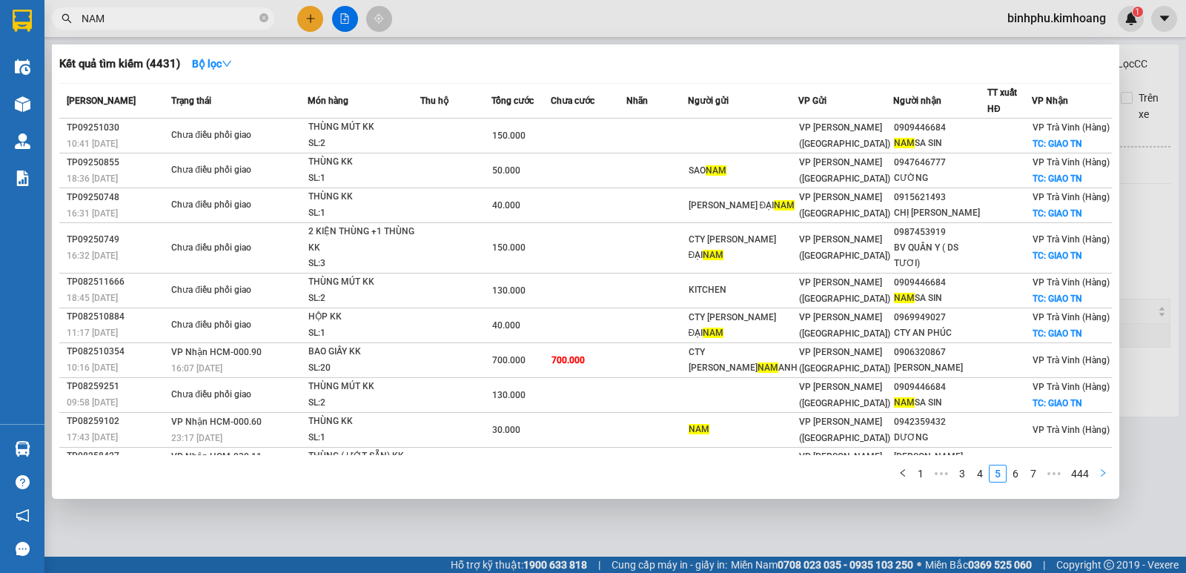
click at [1100, 473] on icon "right" at bounding box center [1102, 472] width 9 height 9
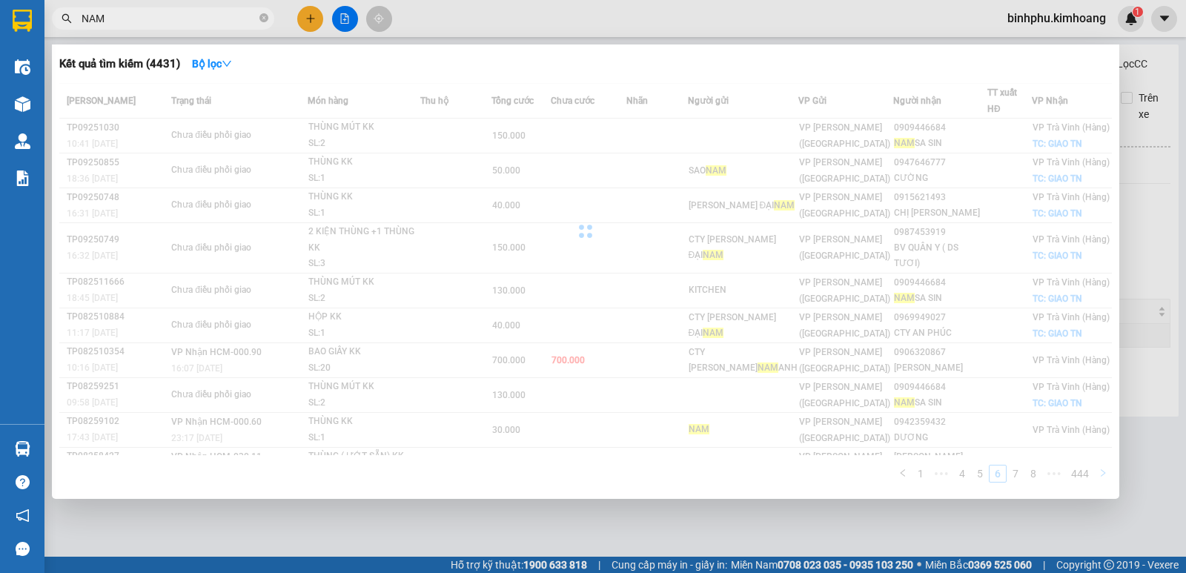
click at [1100, 473] on div "Mã ĐH Trạng thái Món hàng Thu hộ Tổng [PERSON_NAME] [PERSON_NAME] Người gửi VP …" at bounding box center [585, 287] width 1052 height 408
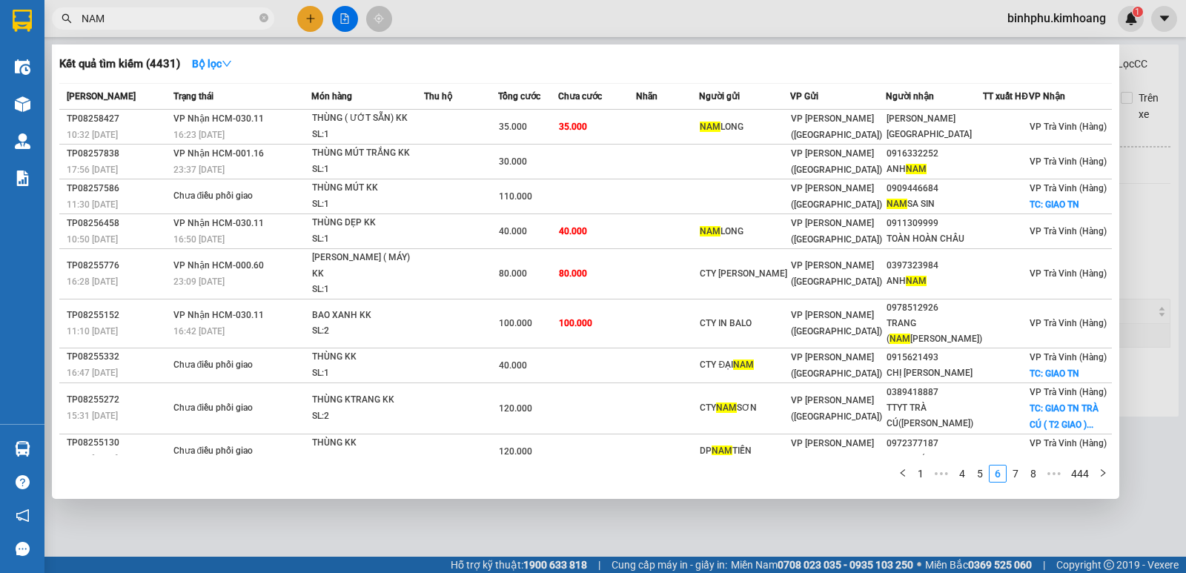
click at [265, 17] on icon "close-circle" at bounding box center [263, 17] width 9 height 9
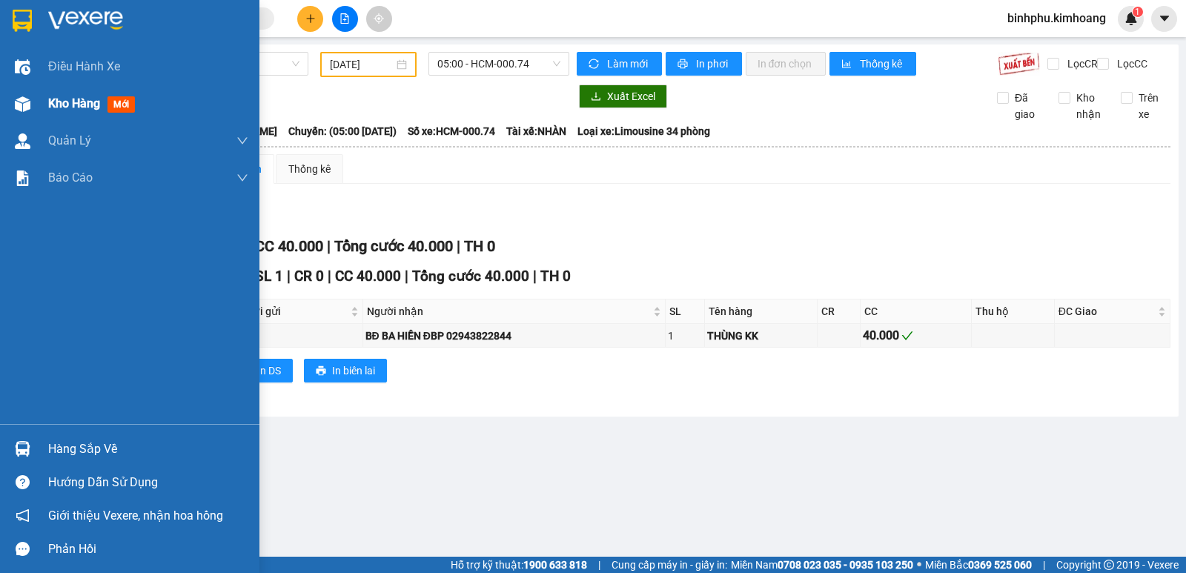
click at [74, 111] on div "Kho hàng mới" at bounding box center [94, 103] width 93 height 19
